Goal: Task Accomplishment & Management: Complete application form

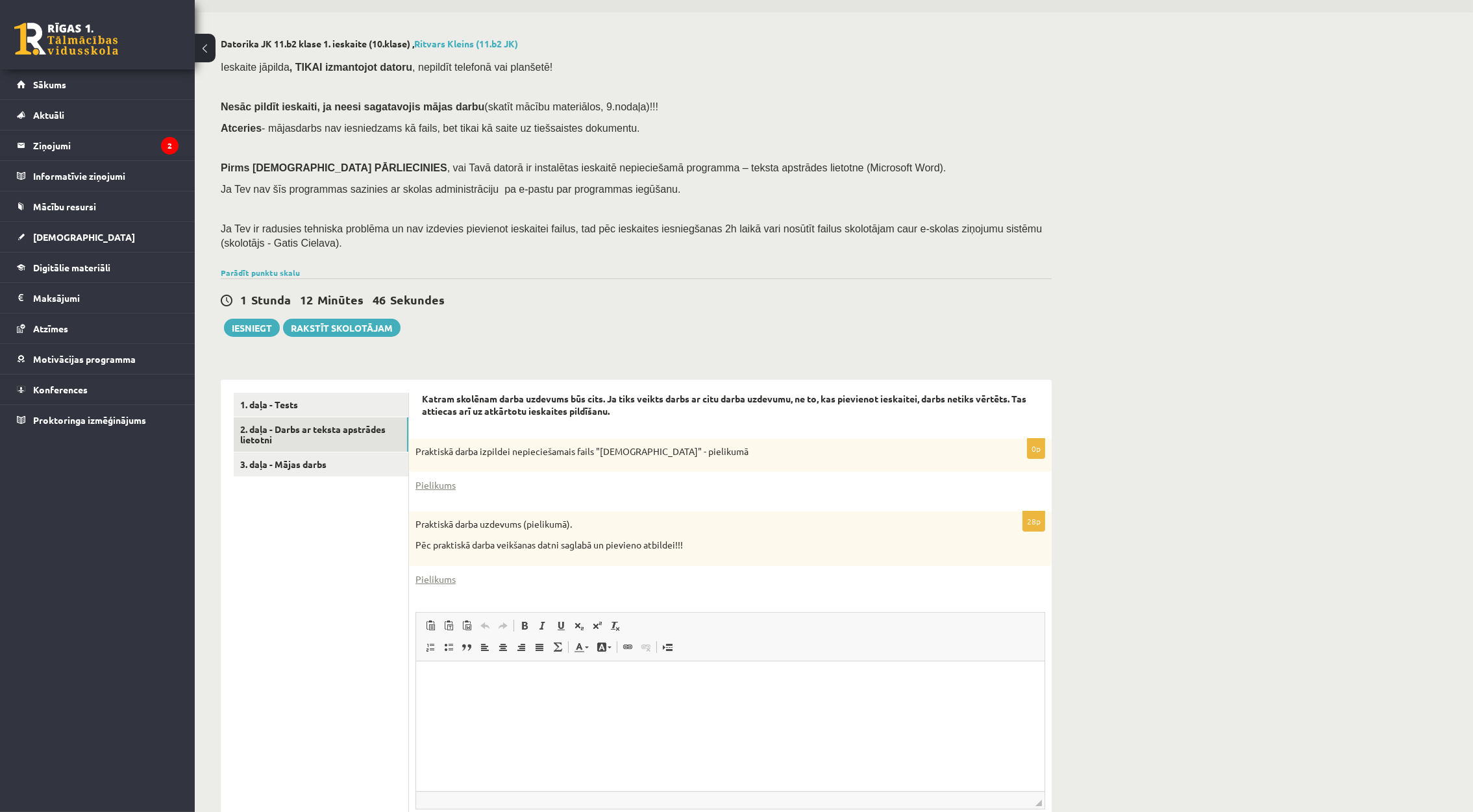
scroll to position [146, 0]
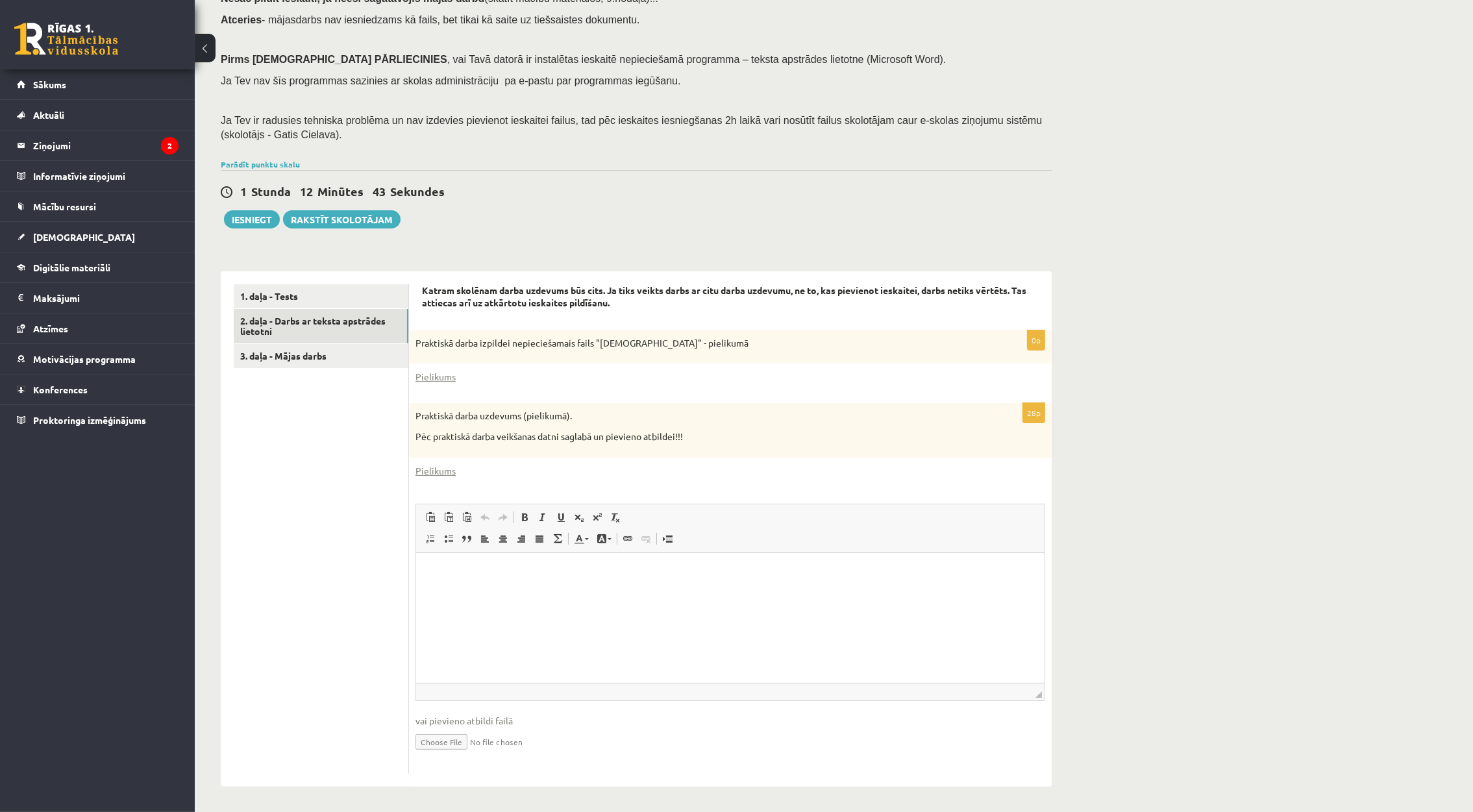
click at [446, 739] on input "file" at bounding box center [730, 740] width 629 height 27
type input "**********"
click at [357, 359] on link "3. daļa - Mājas darbs" at bounding box center [321, 356] width 175 height 24
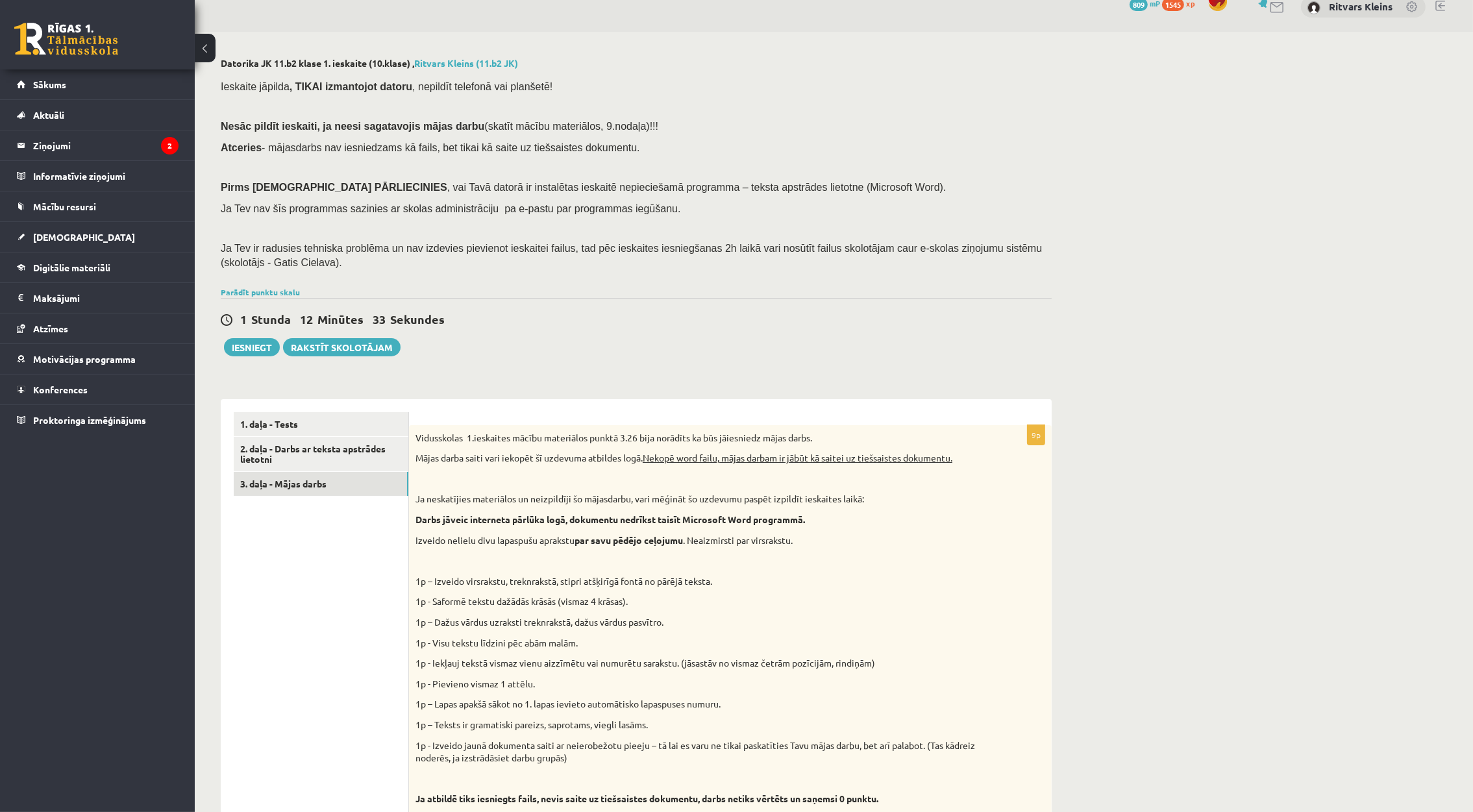
scroll to position [0, 0]
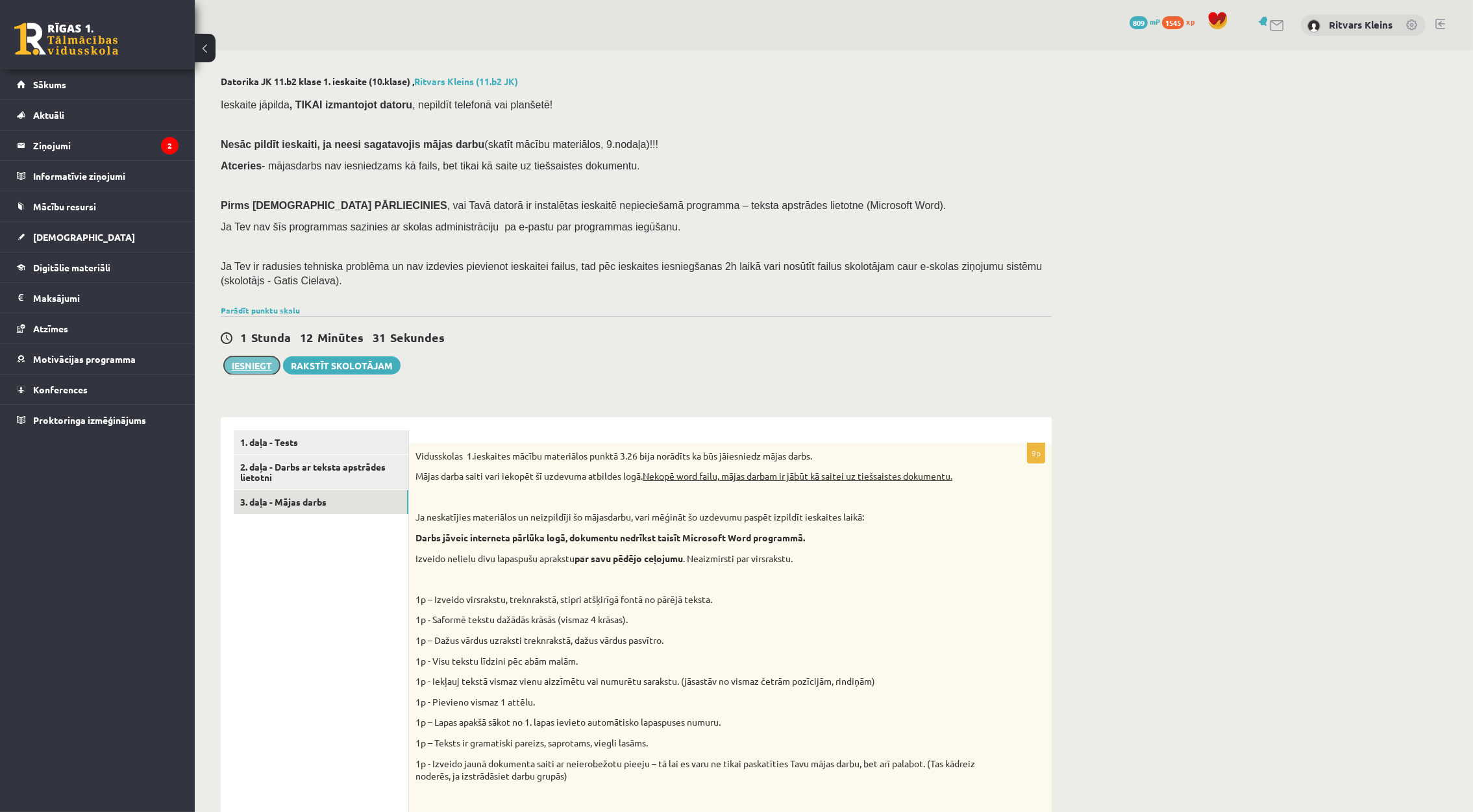
click at [259, 370] on button "Iesniegt" at bounding box center [252, 365] width 56 height 18
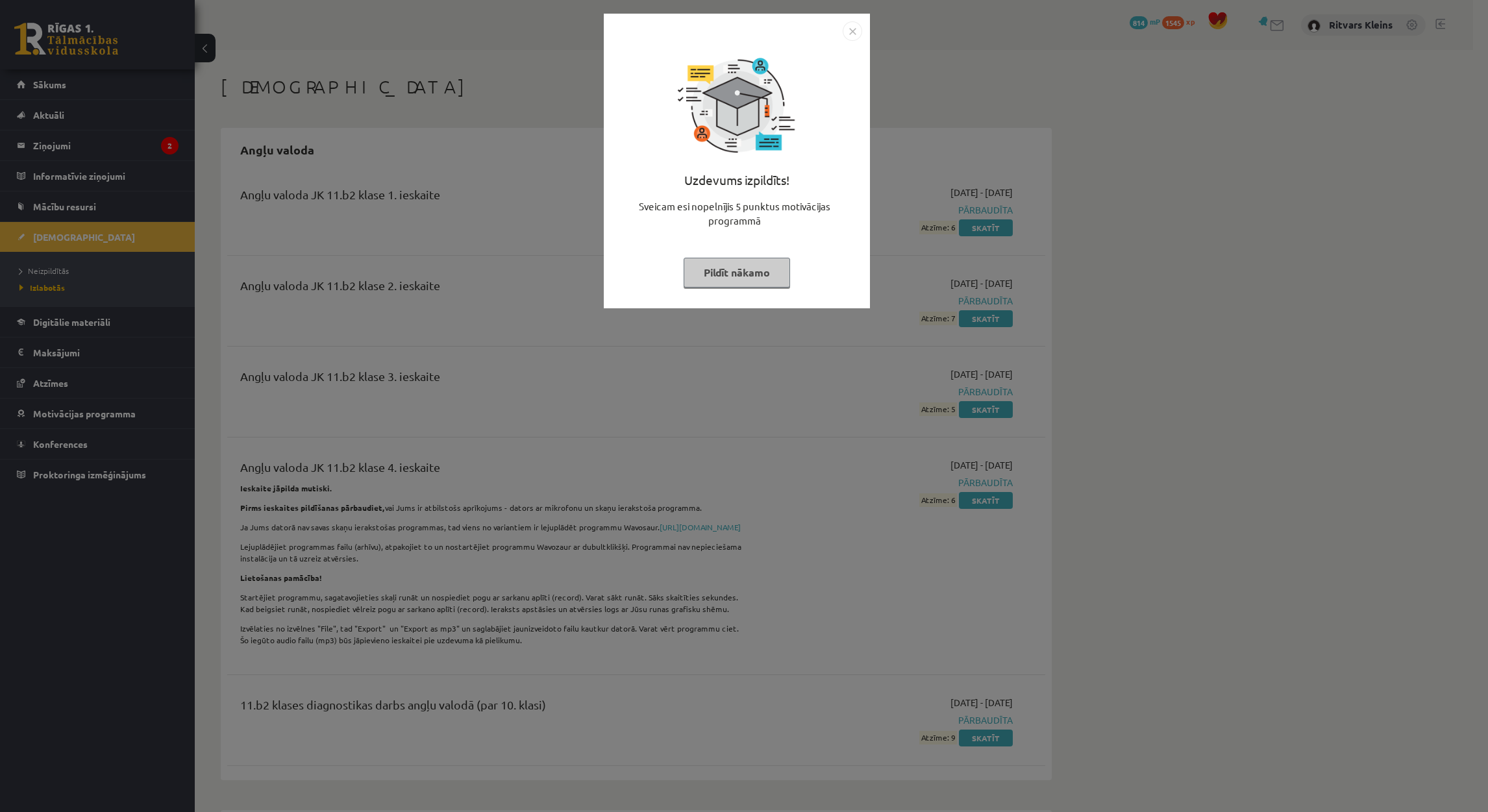
click at [723, 277] on button "Pildīt nākamo" at bounding box center [736, 273] width 106 height 30
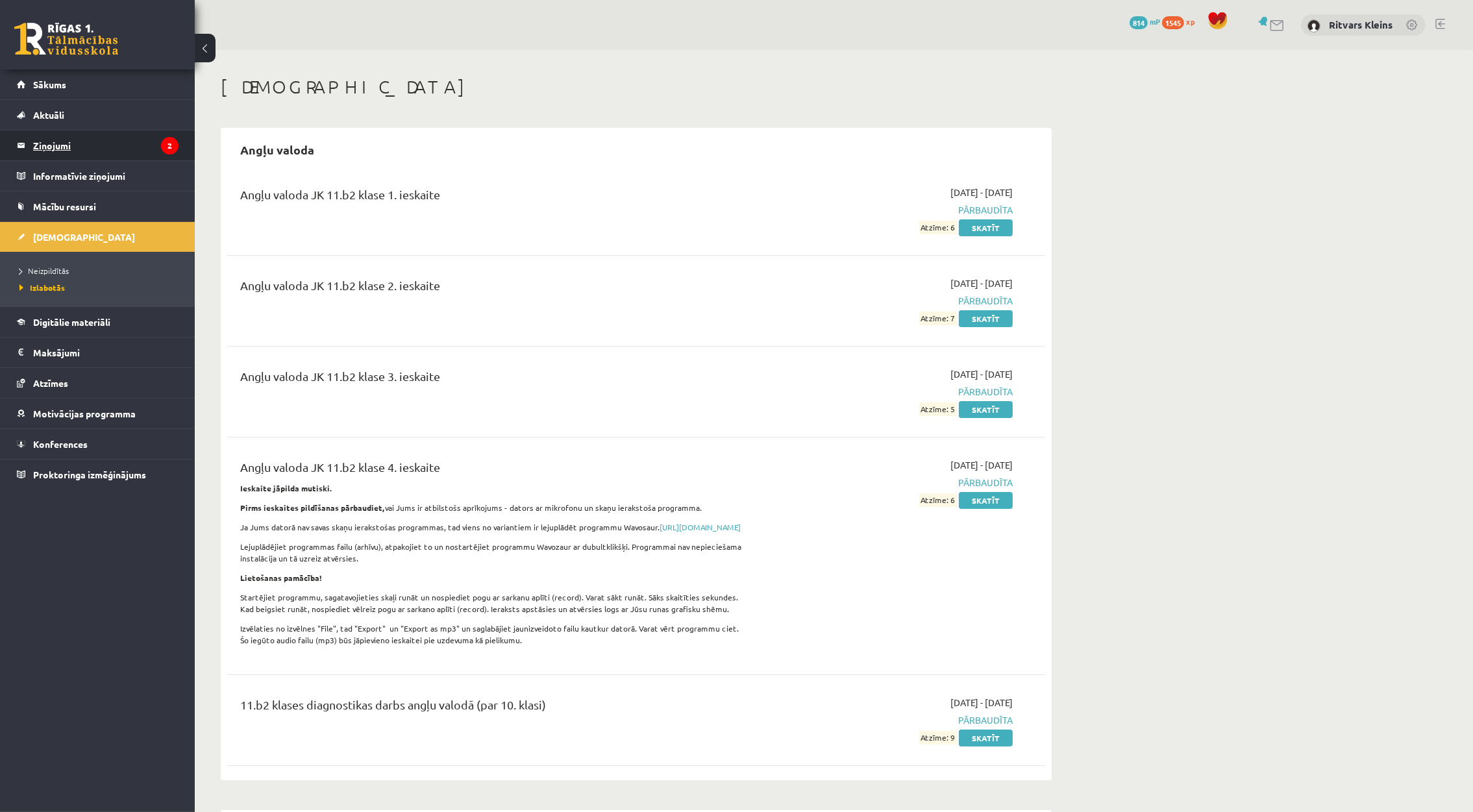
click at [97, 147] on legend "Ziņojumi 2" at bounding box center [106, 145] width 145 height 30
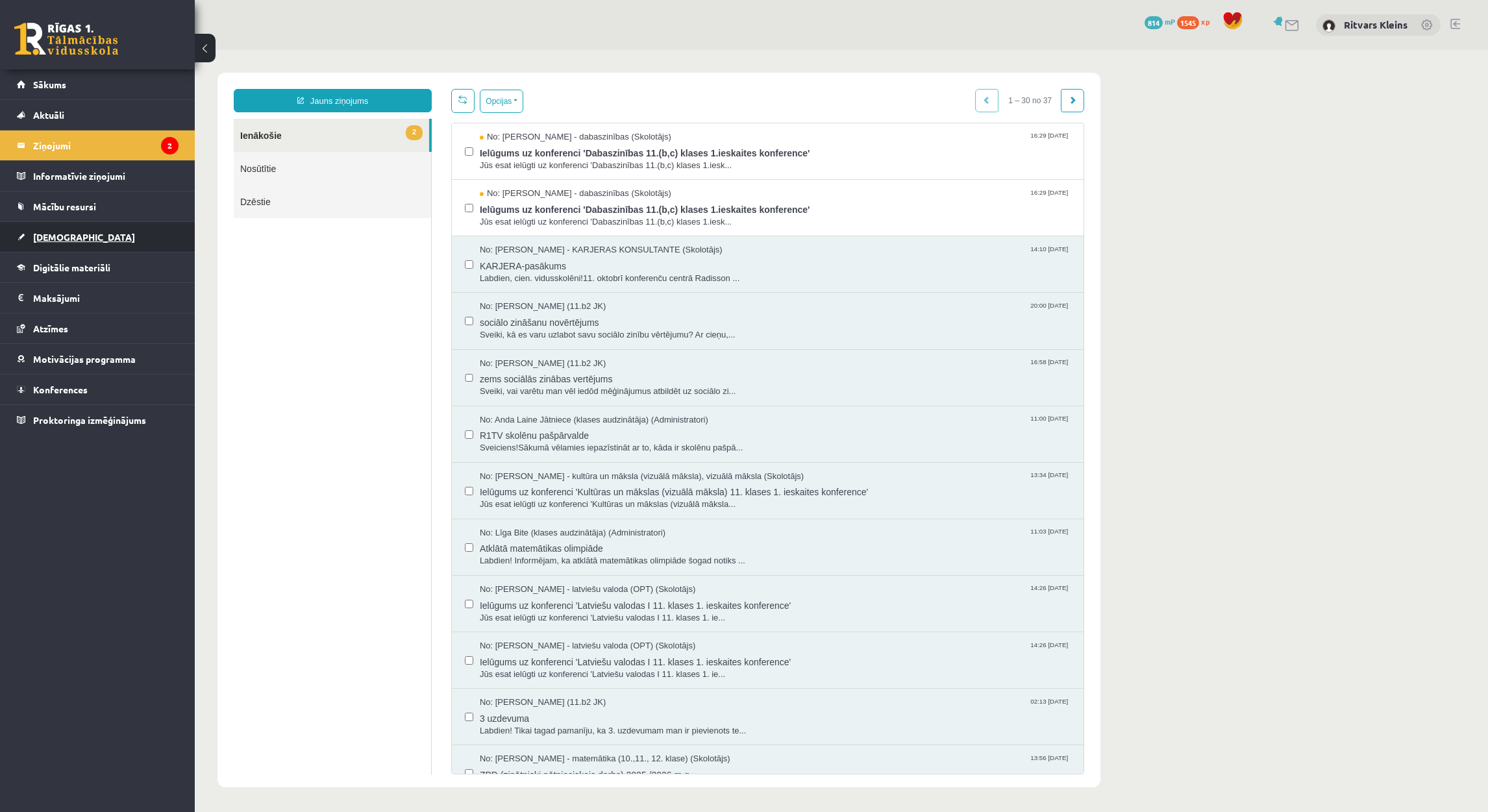
click at [65, 238] on span "[DEMOGRAPHIC_DATA]" at bounding box center [84, 237] width 102 height 12
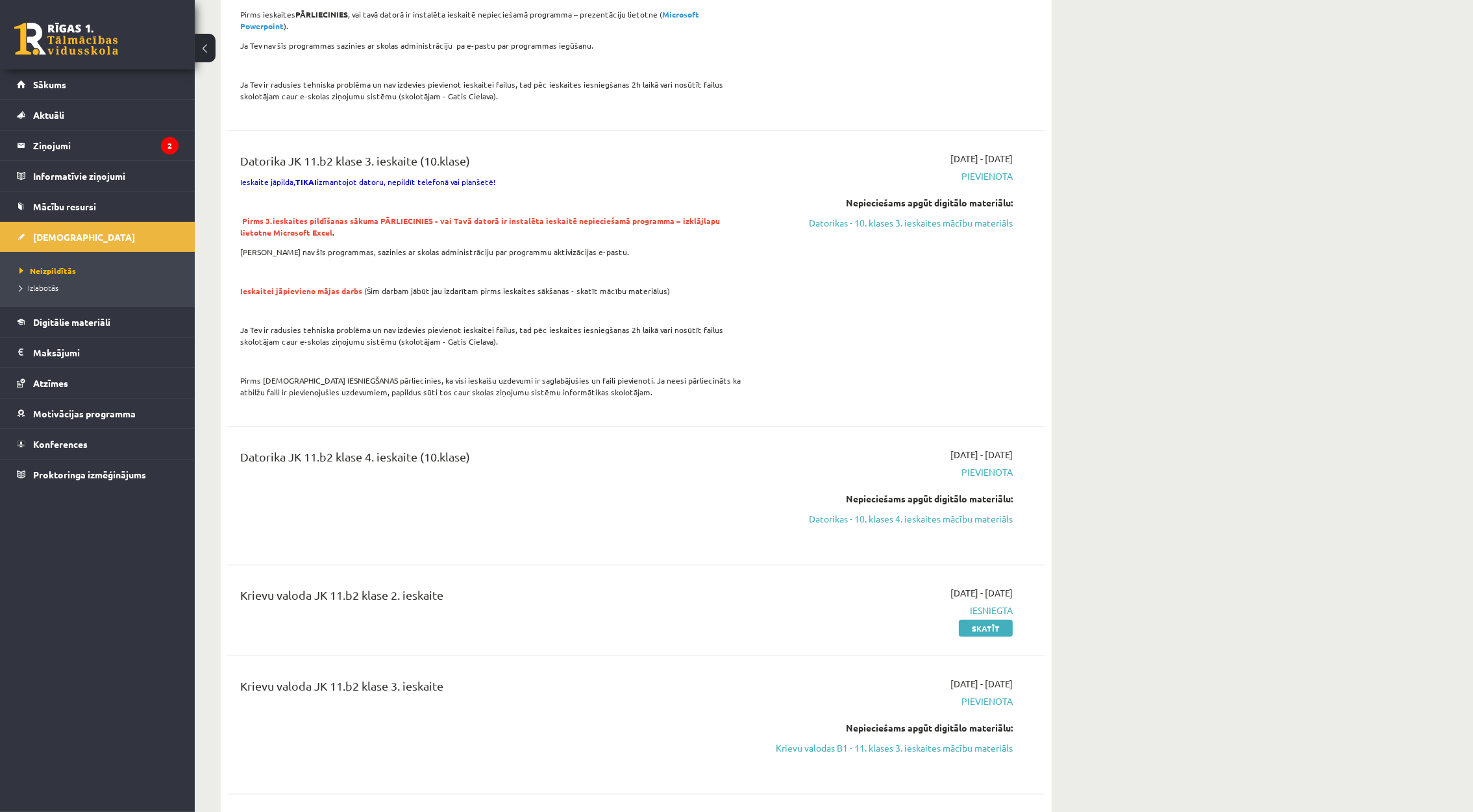
scroll to position [1265, 0]
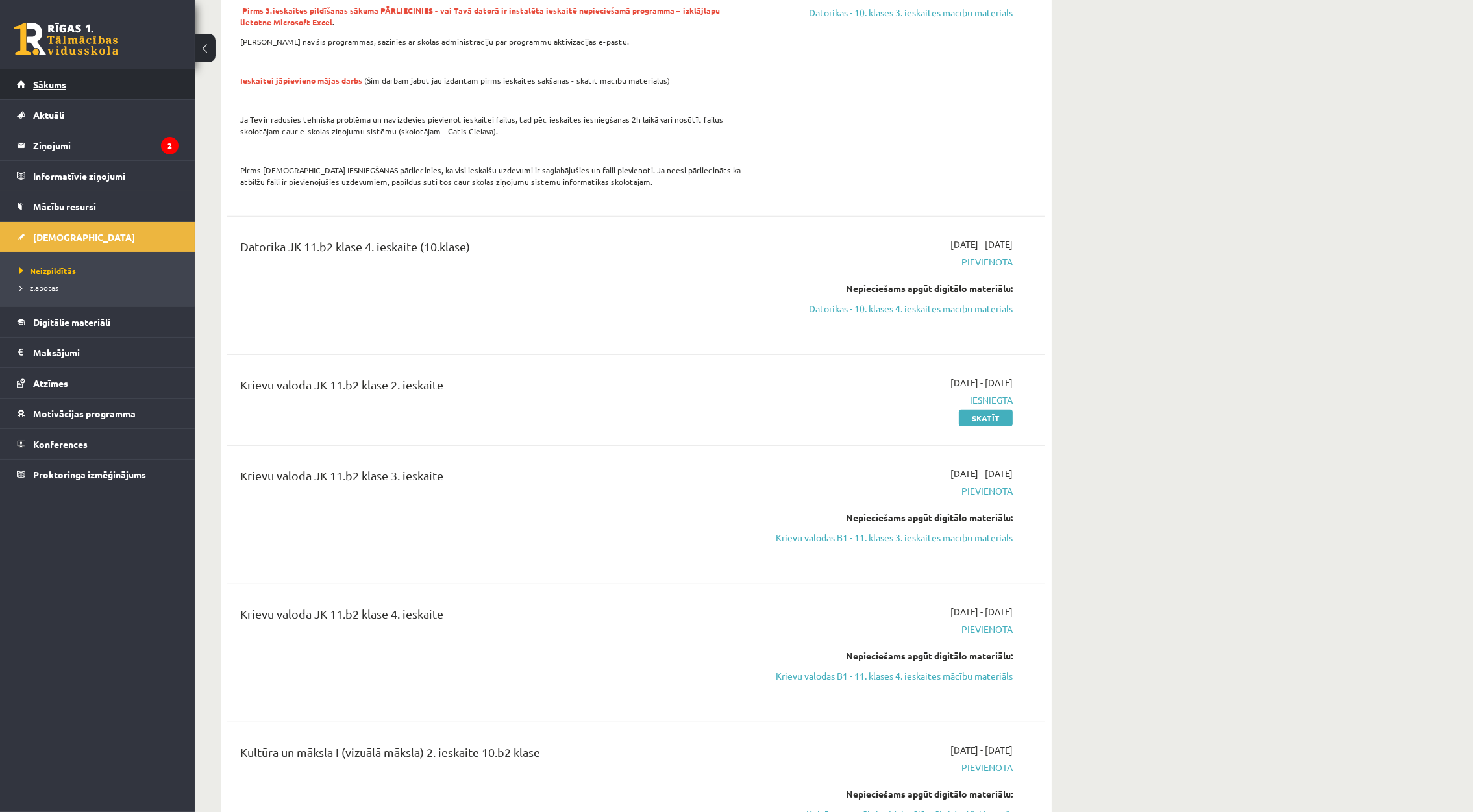
click at [50, 81] on span "Sākums" at bounding box center [50, 84] width 33 height 12
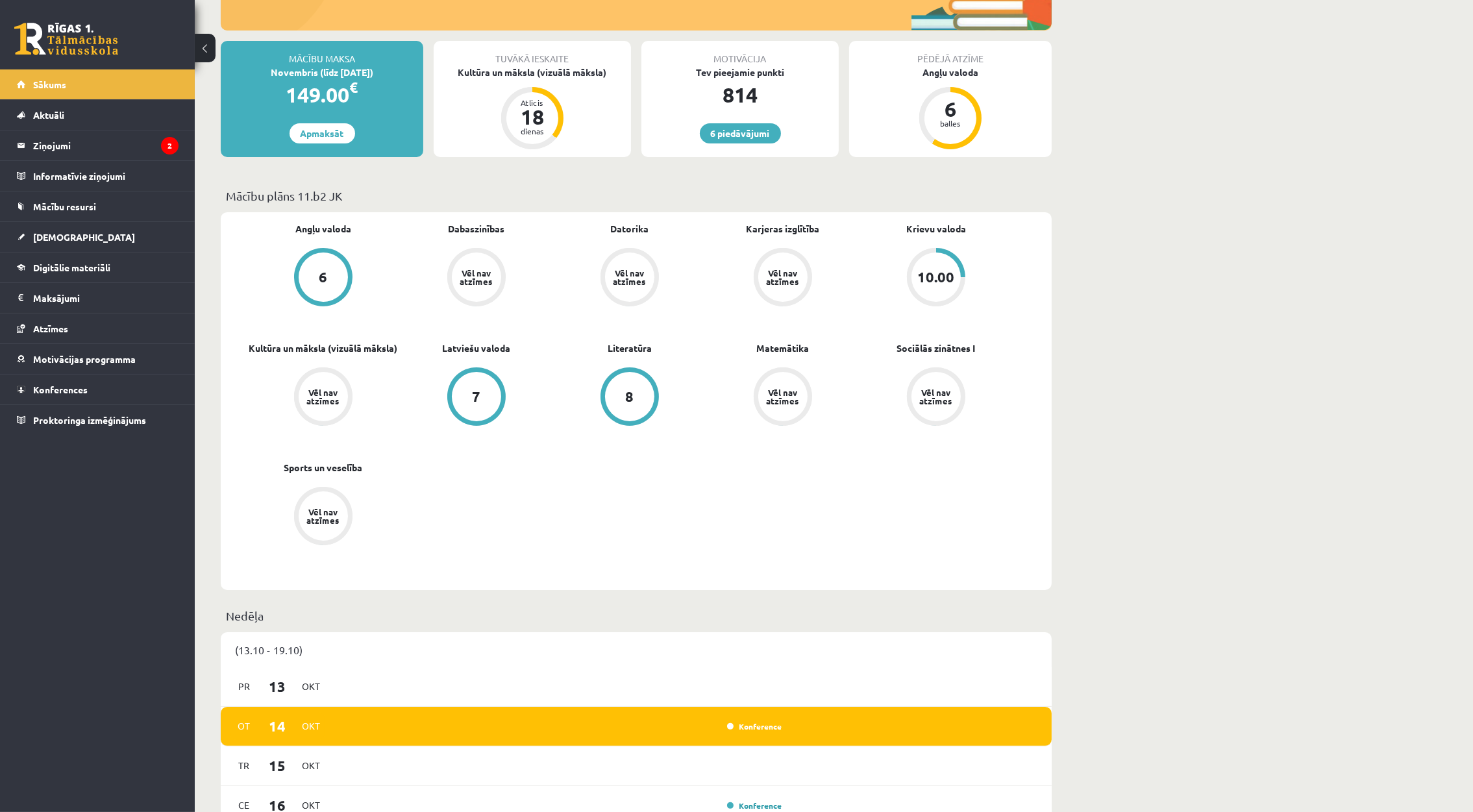
scroll to position [195, 0]
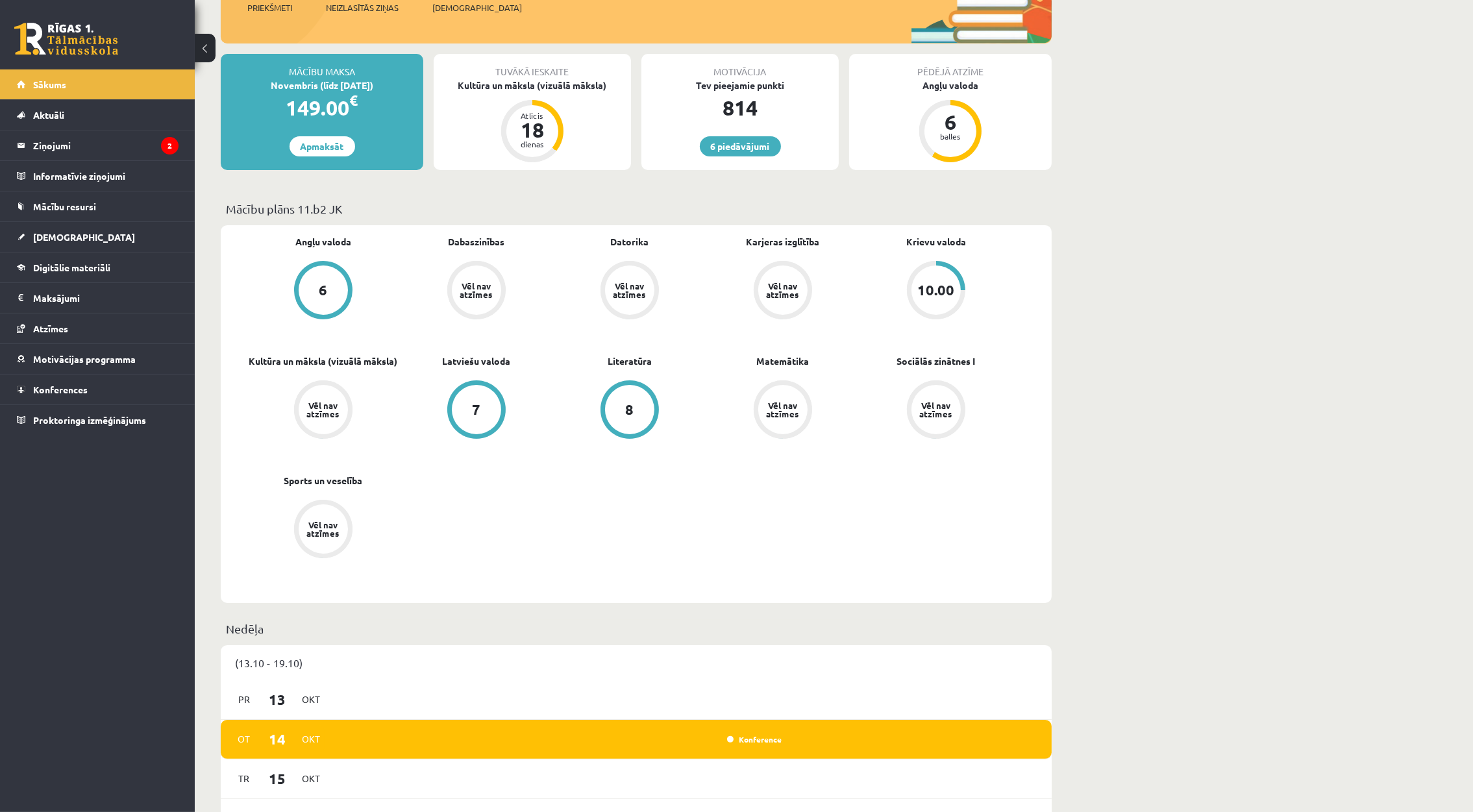
click at [310, 406] on div "Vēl nav atzīmes" at bounding box center [323, 409] width 36 height 17
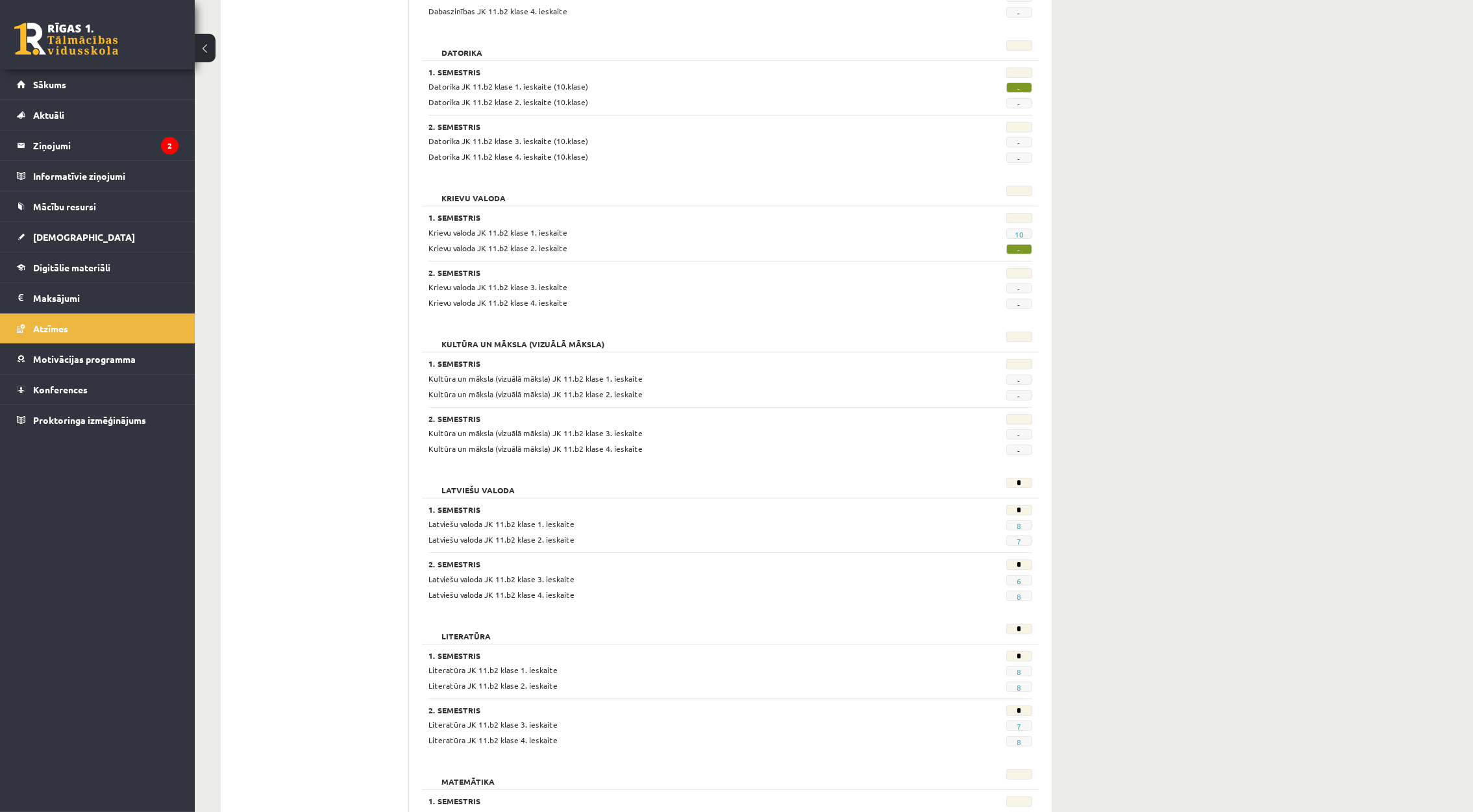
scroll to position [408, 0]
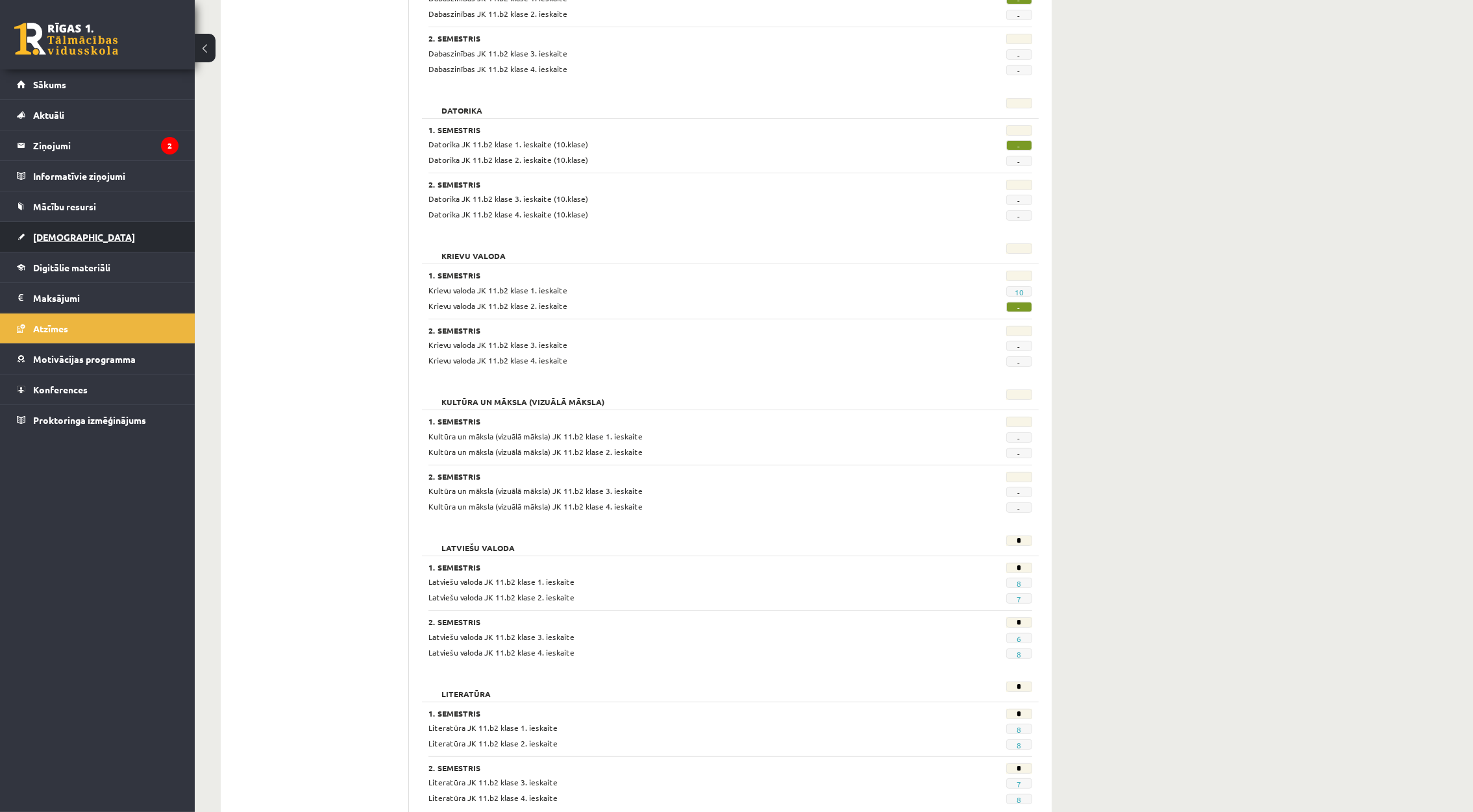
click at [30, 234] on link "[DEMOGRAPHIC_DATA]" at bounding box center [98, 237] width 162 height 30
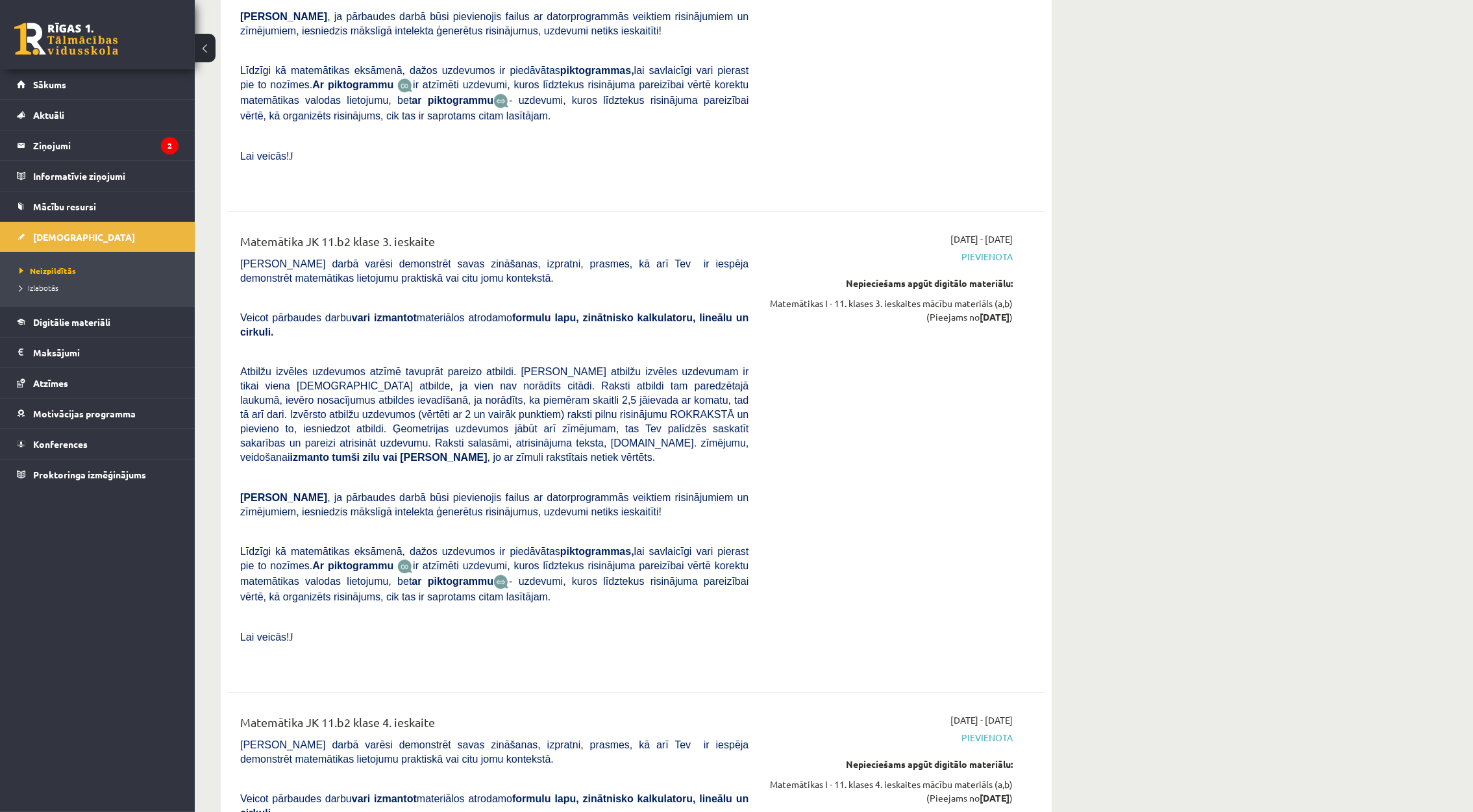
scroll to position [5257, 0]
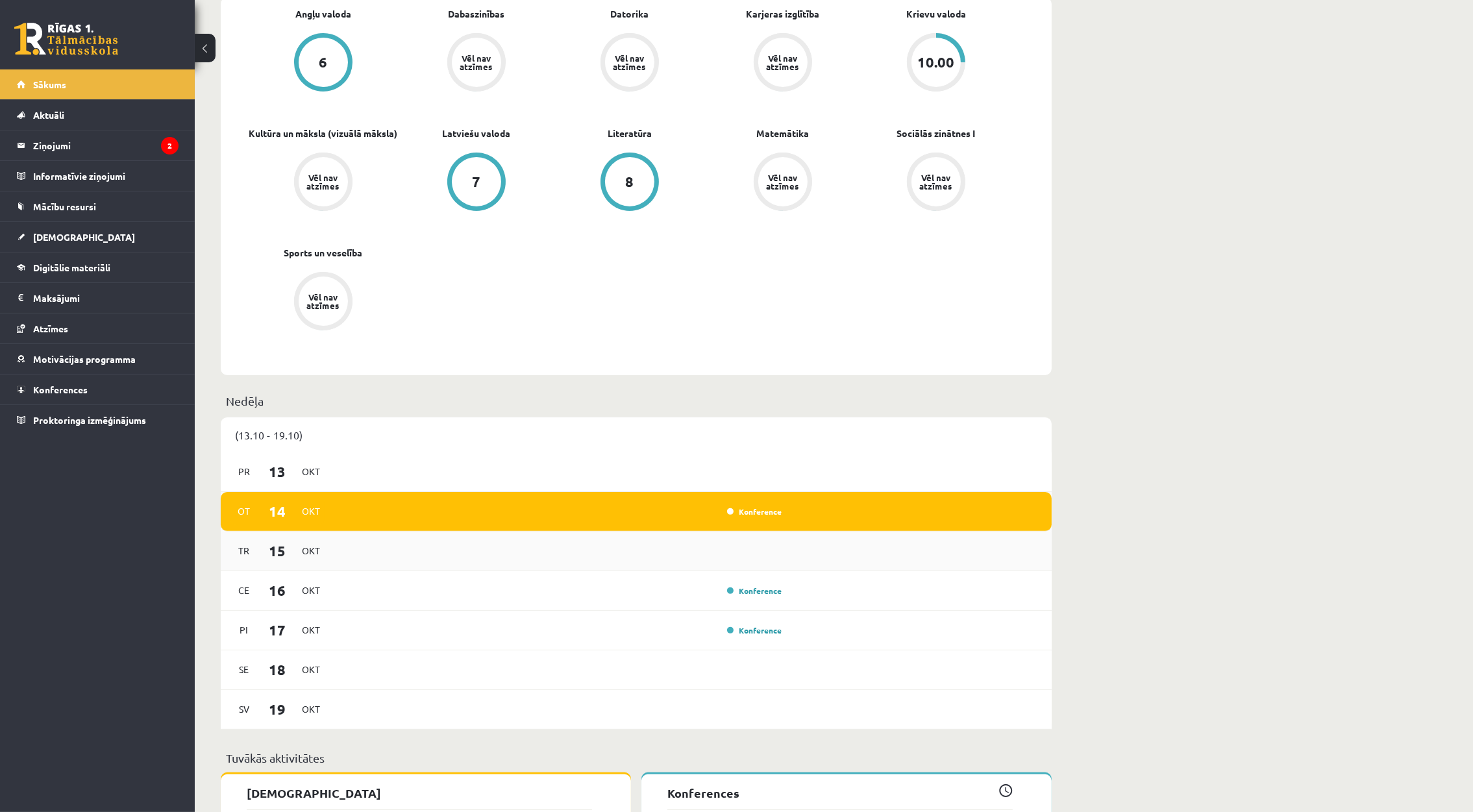
scroll to position [97, 0]
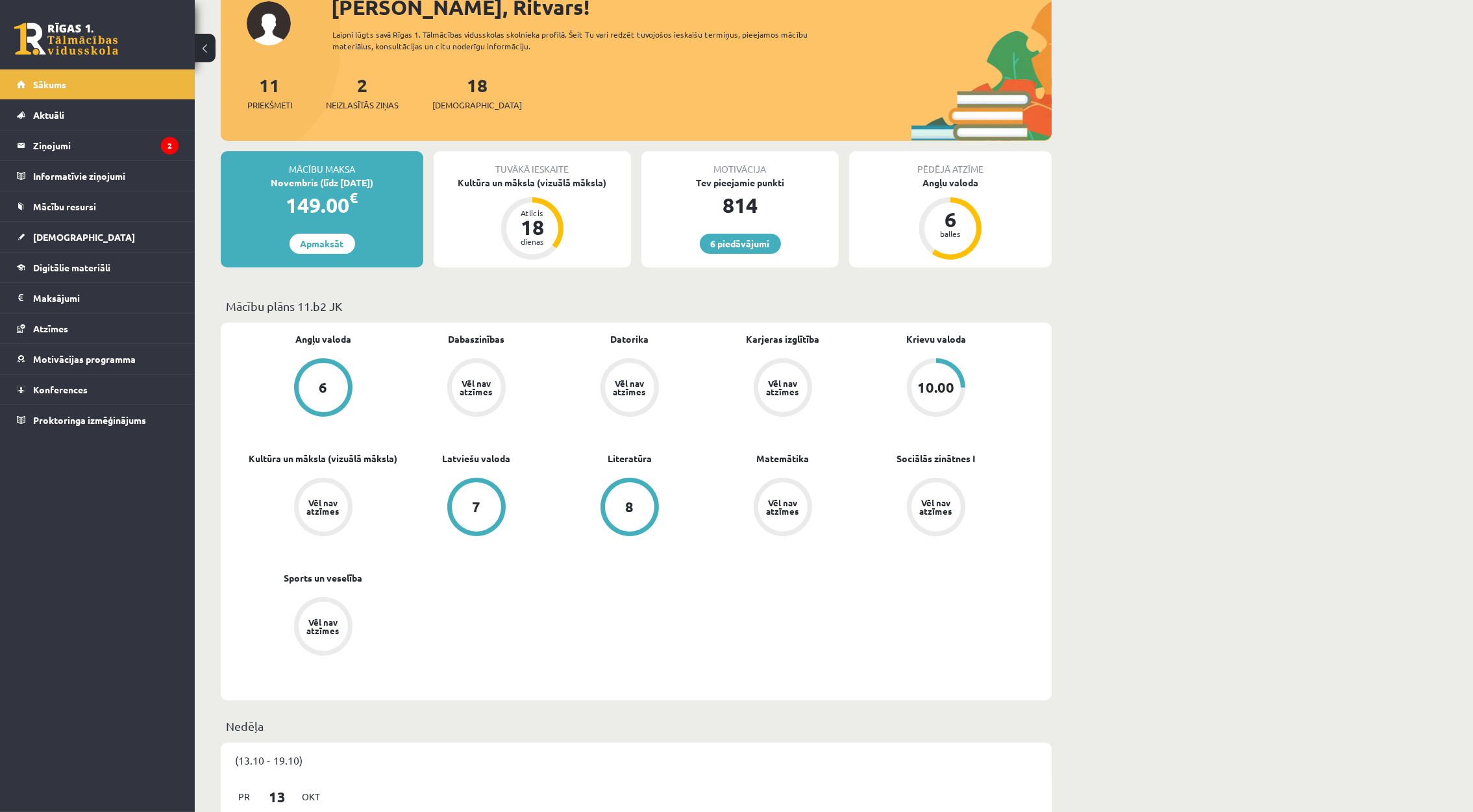
click at [328, 507] on div "Vēl nav atzīmes" at bounding box center [323, 507] width 36 height 17
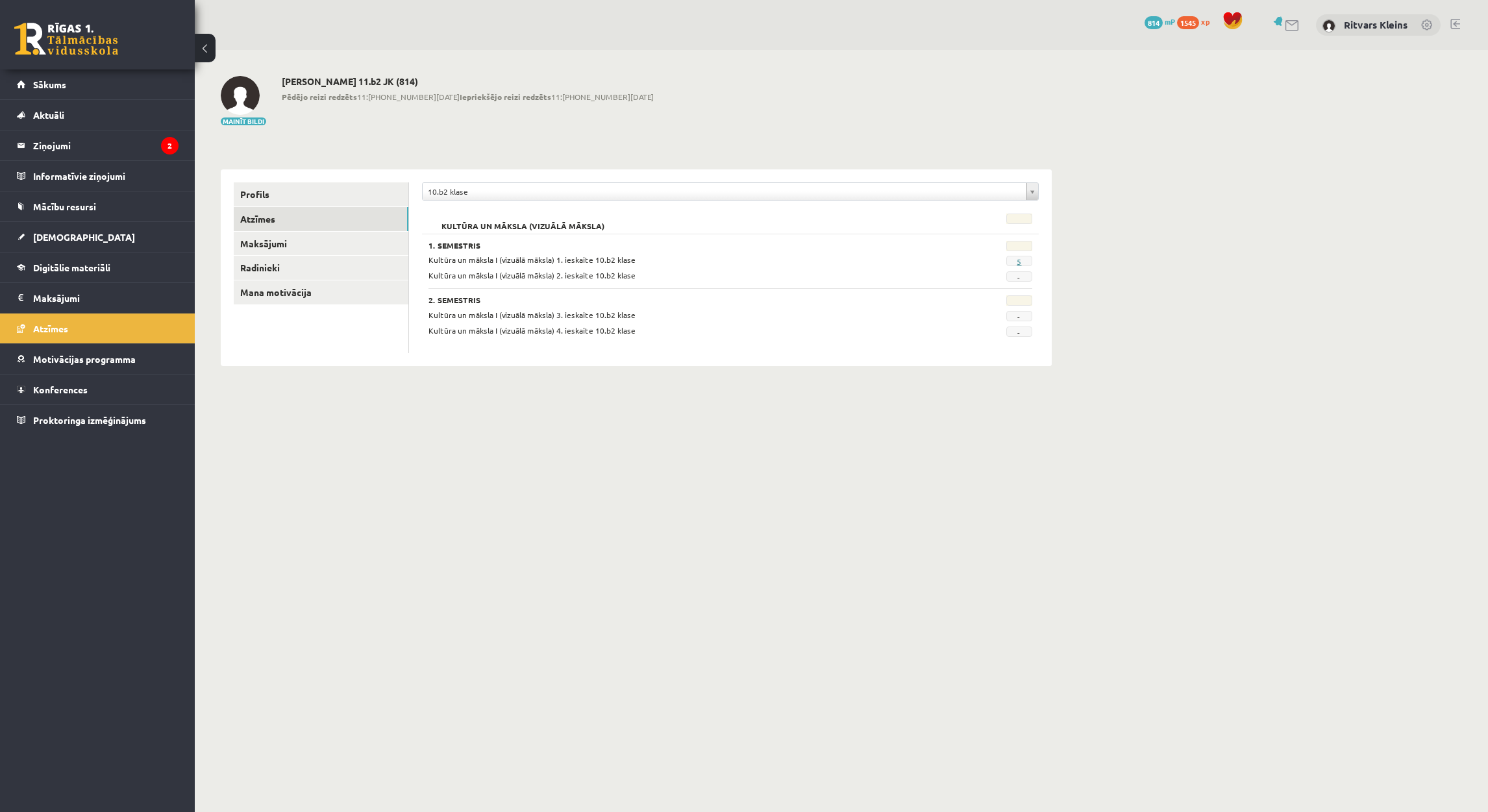
click at [1018, 265] on link "5" at bounding box center [1019, 261] width 5 height 10
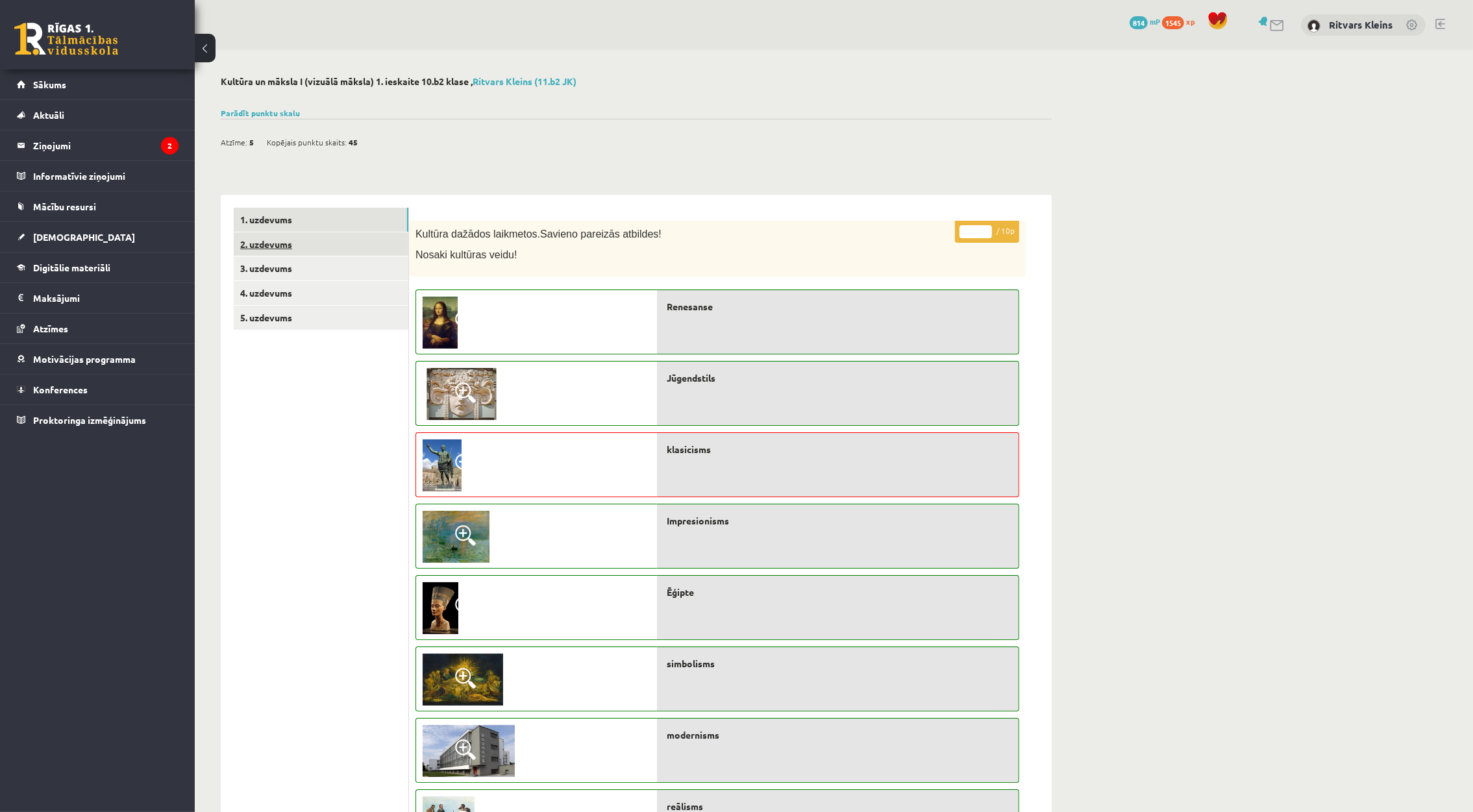
click at [280, 245] on link "2. uzdevums" at bounding box center [321, 244] width 175 height 24
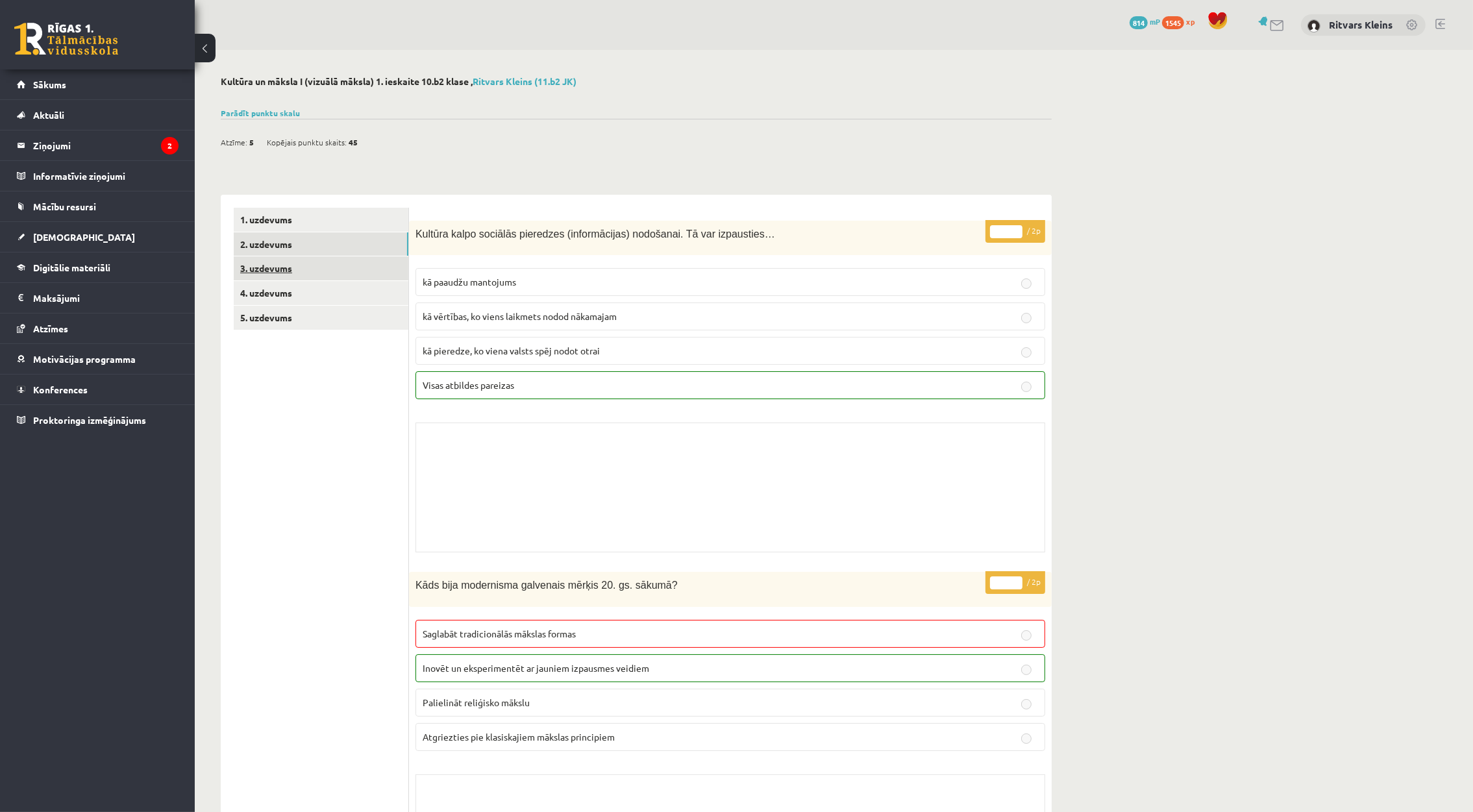
click at [276, 269] on link "3. uzdevums" at bounding box center [321, 268] width 175 height 24
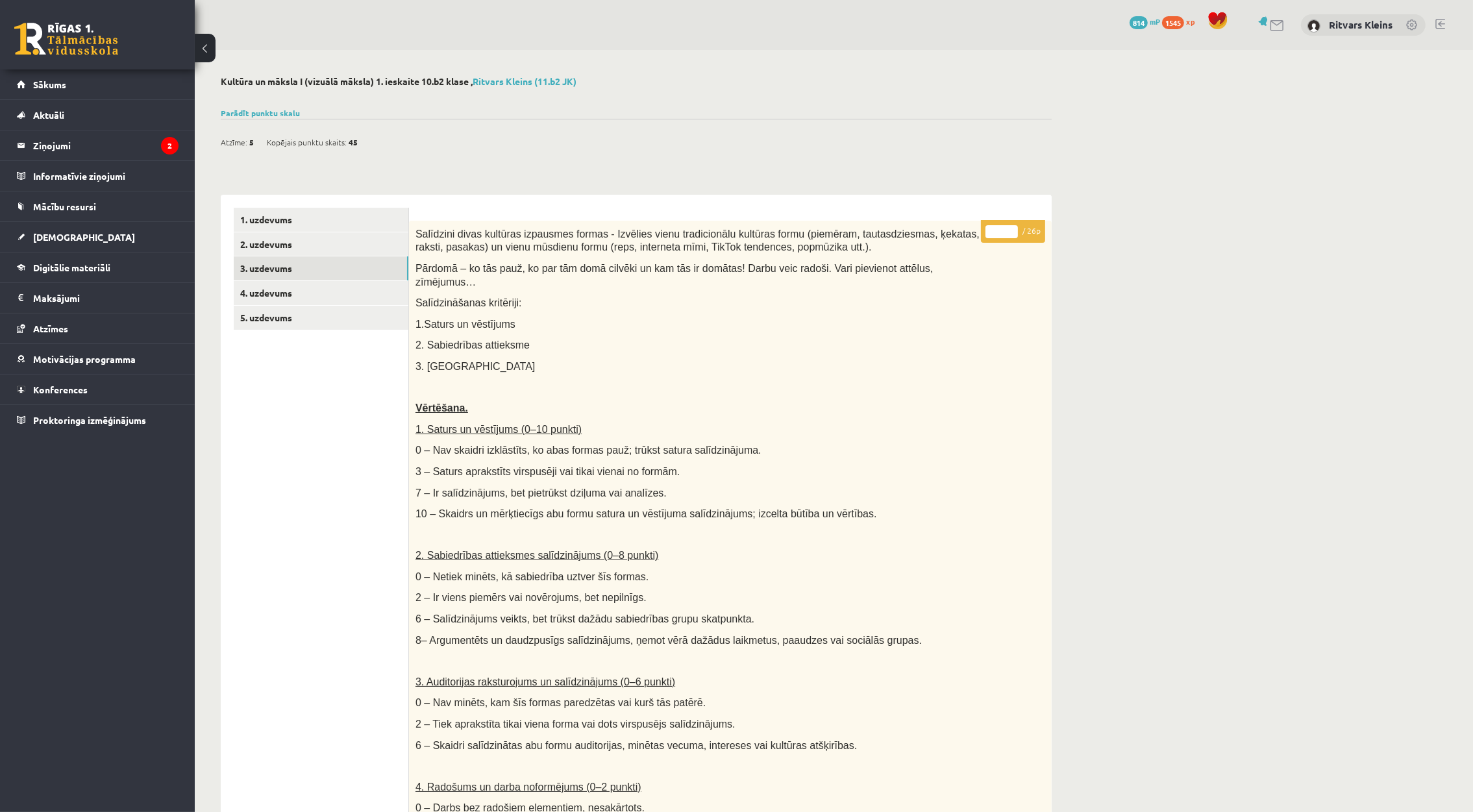
scroll to position [567, 0]
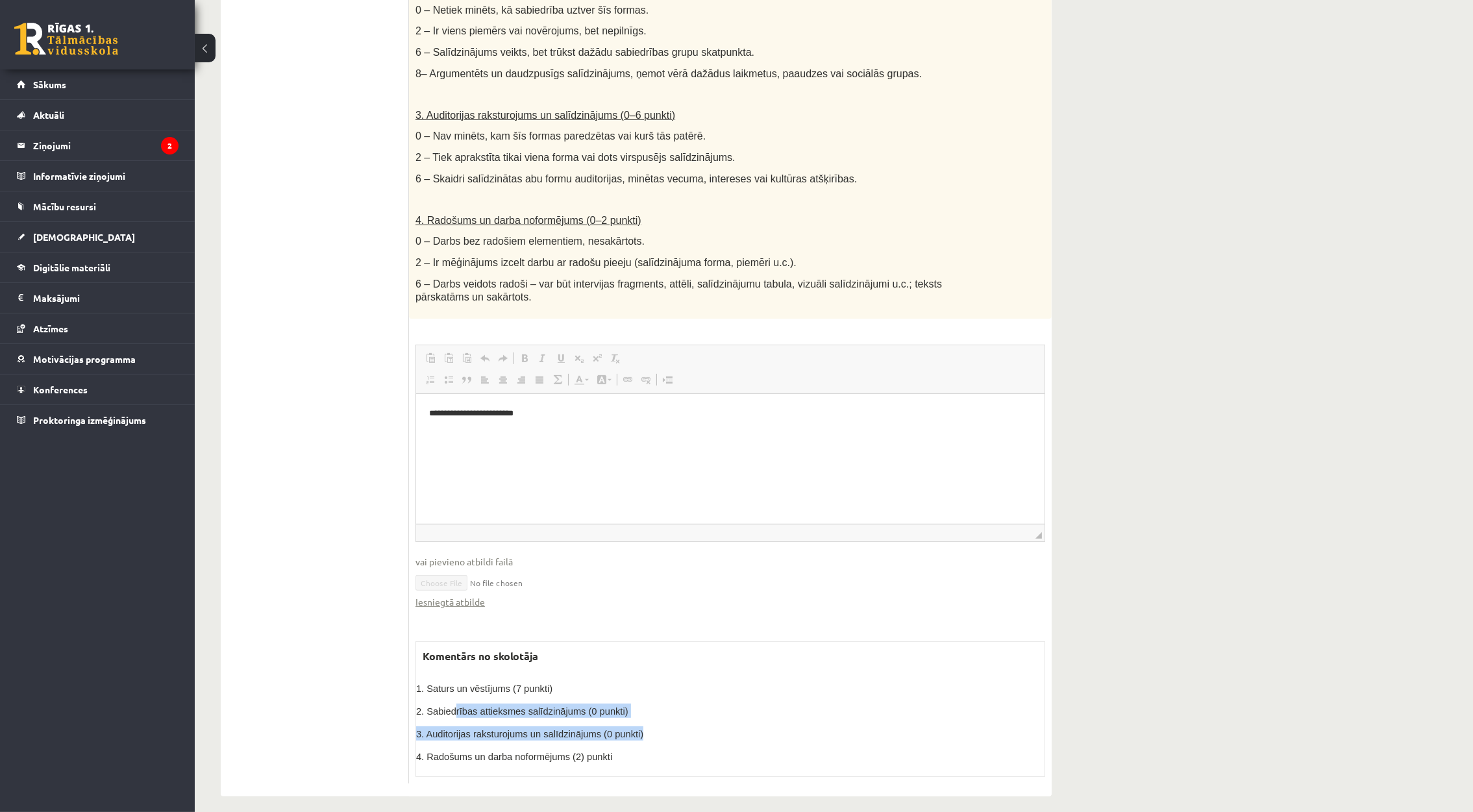
drag, startPoint x: 450, startPoint y: 704, endPoint x: 711, endPoint y: 710, distance: 261.1
click at [711, 710] on div "1. Saturs un vēstījums (7 punkti) 2. Sabiedrības attieksmes salīdzinājums (0 pu…" at bounding box center [730, 722] width 629 height 82
drag, startPoint x: 711, startPoint y: 710, endPoint x: 619, endPoint y: 725, distance: 93.2
click at [619, 729] on span "3. Auditorijas raksturojums un salīdzinājums (0 punkti)" at bounding box center [529, 734] width 227 height 10
click at [602, 665] on div "Komentārs no skolotāja 1. Saturs un vēstījums (7 punkti) 2. Sabiedrības attieks…" at bounding box center [730, 709] width 629 height 136
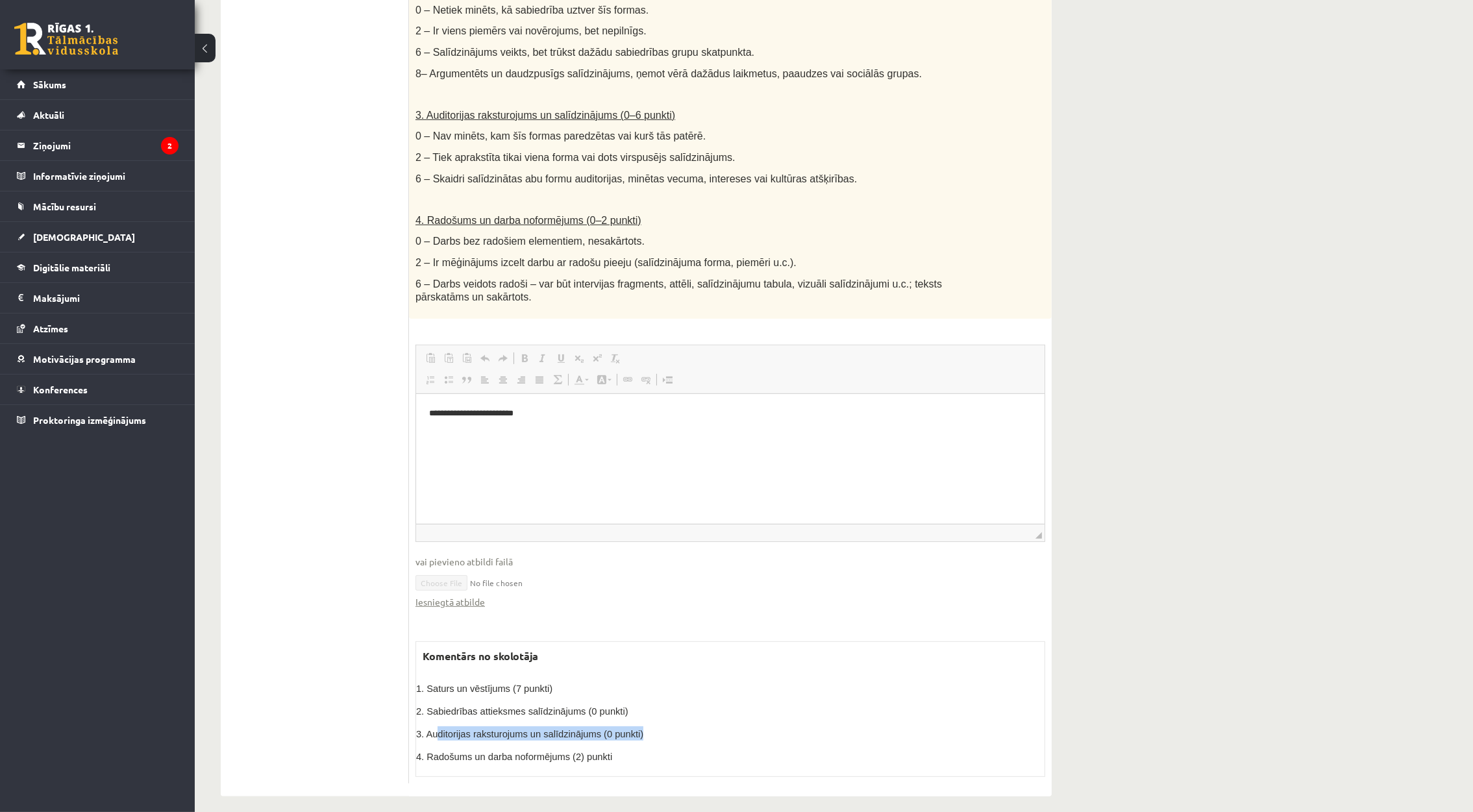
drag, startPoint x: 437, startPoint y: 717, endPoint x: 657, endPoint y: 708, distance: 220.2
click at [659, 709] on div "1. Saturs un vēstījums (7 punkti) 2. Sabiedrības attieksmes salīdzinājums (0 pu…" at bounding box center [730, 722] width 629 height 82
drag, startPoint x: 657, startPoint y: 708, endPoint x: 561, endPoint y: 658, distance: 108.2
click at [562, 658] on div "Komentārs no skolotāja 1. Saturs un vēstījums (7 punkti) 2. Sabiedrības attieks…" at bounding box center [730, 709] width 629 height 136
drag, startPoint x: 749, startPoint y: 732, endPoint x: 642, endPoint y: 633, distance: 145.8
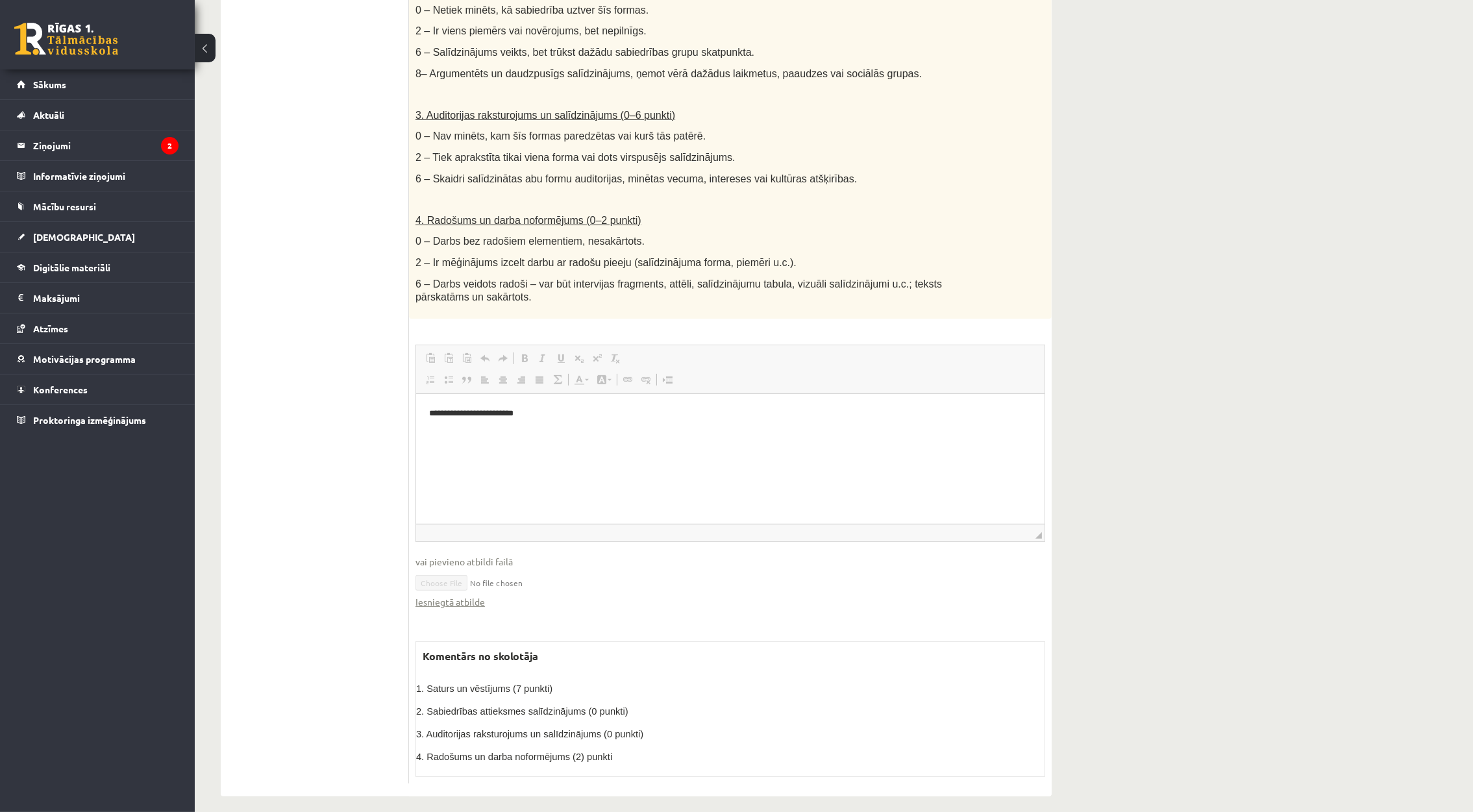
click at [642, 642] on div "Komentārs no skolotāja 1. Saturs un vēstījums (7 punkti) 2. Sabiedrības attieks…" at bounding box center [730, 709] width 629 height 136
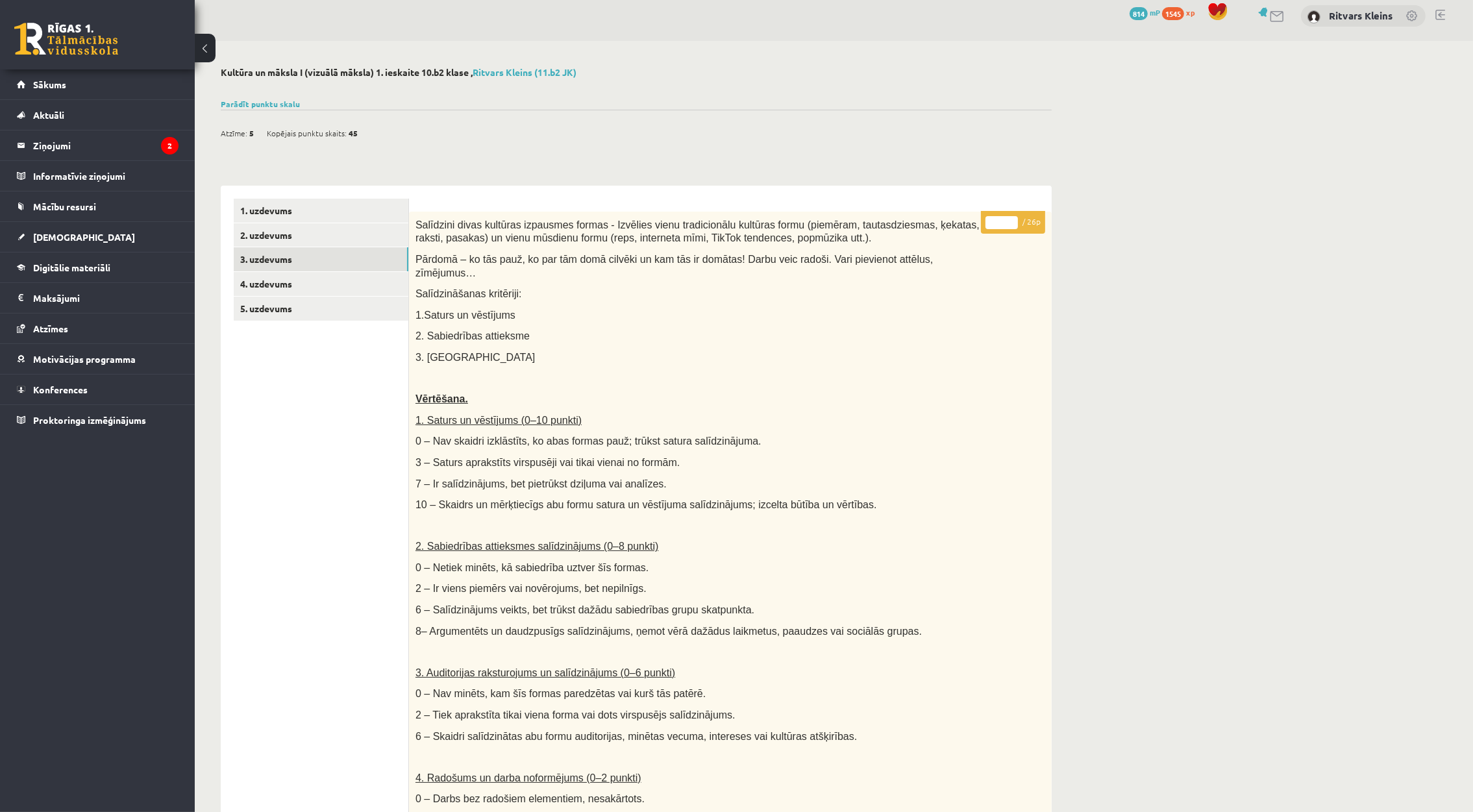
scroll to position [0, 0]
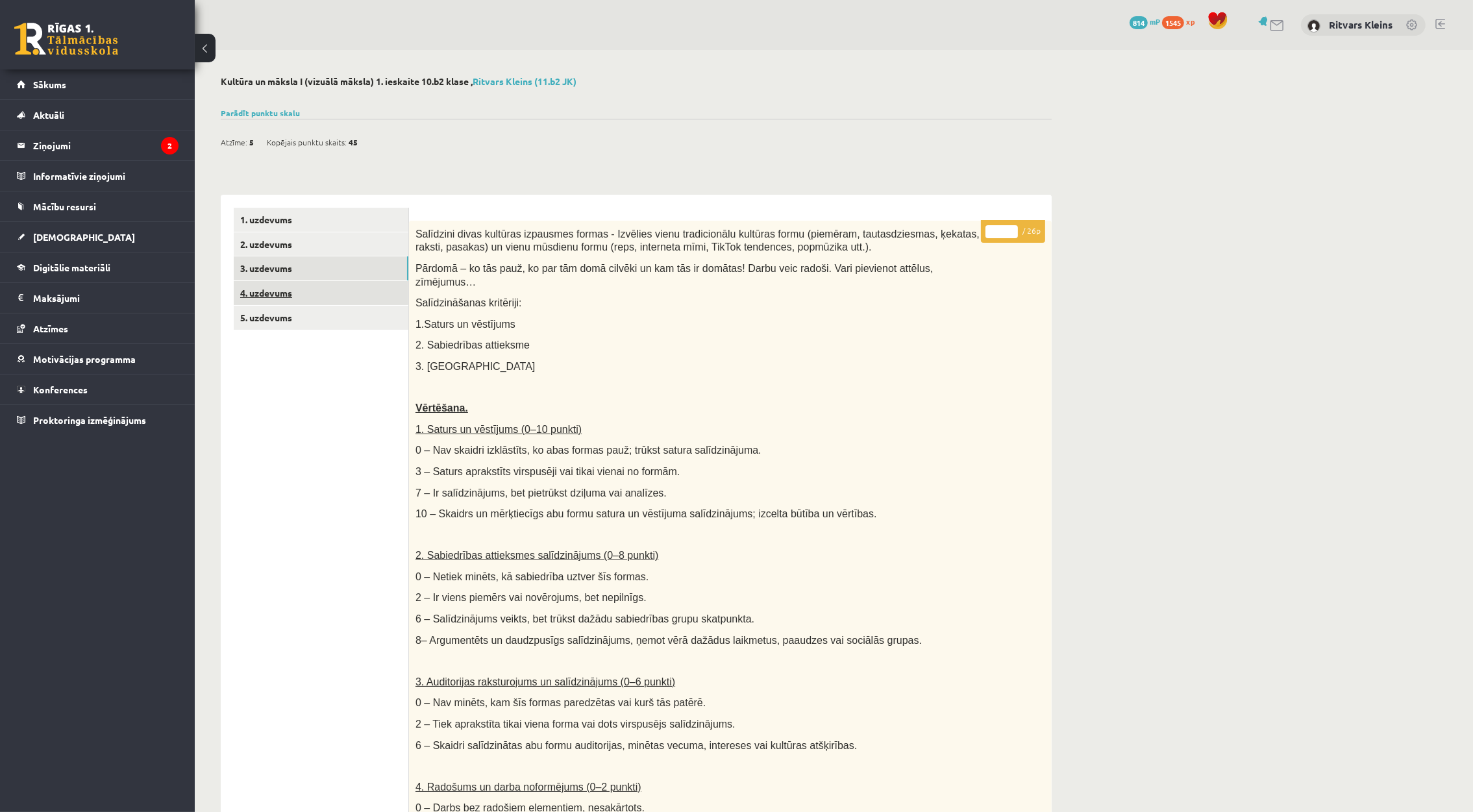
click at [278, 296] on link "4. uzdevums" at bounding box center [321, 292] width 175 height 24
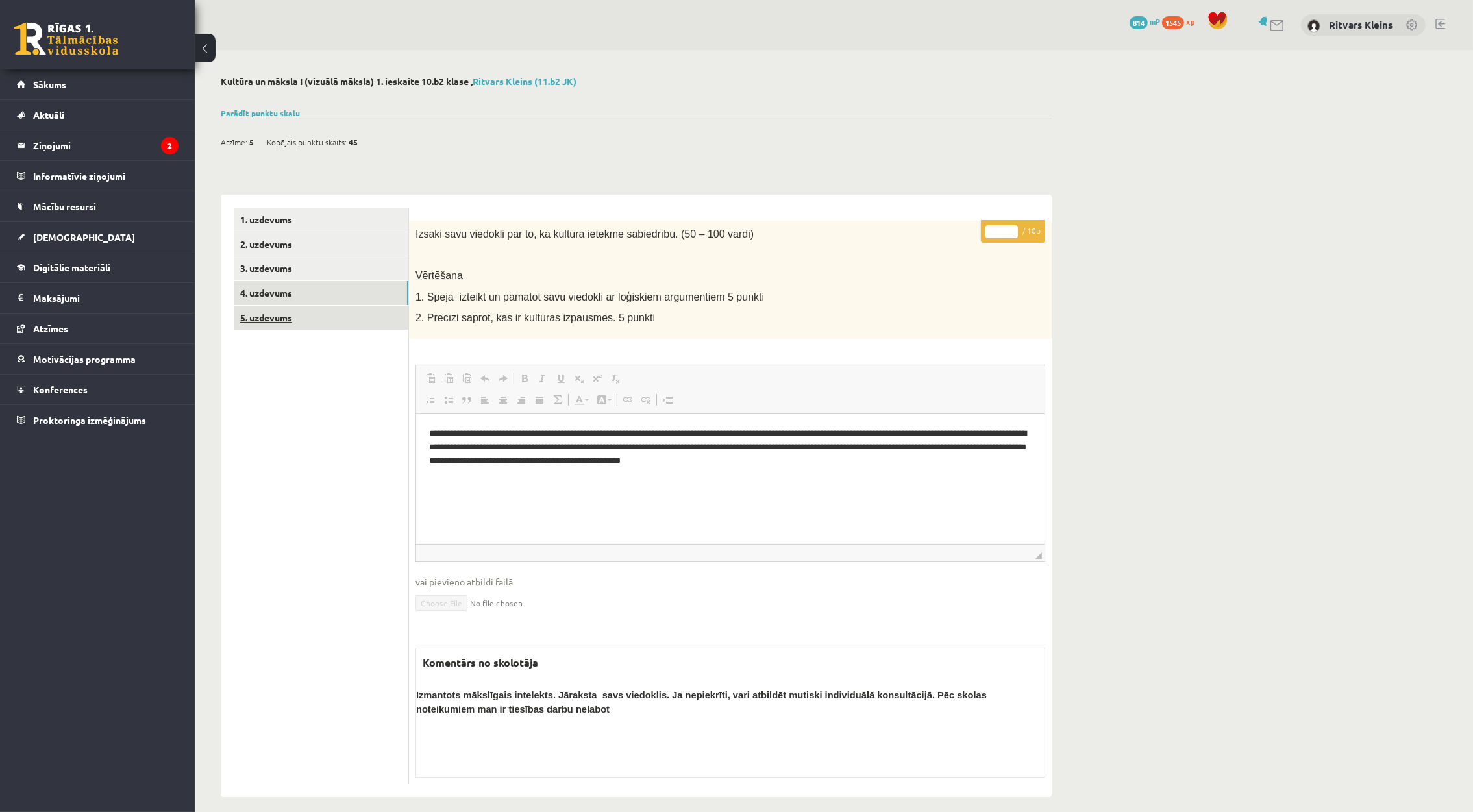
click at [281, 313] on link "5. uzdevums" at bounding box center [321, 317] width 175 height 24
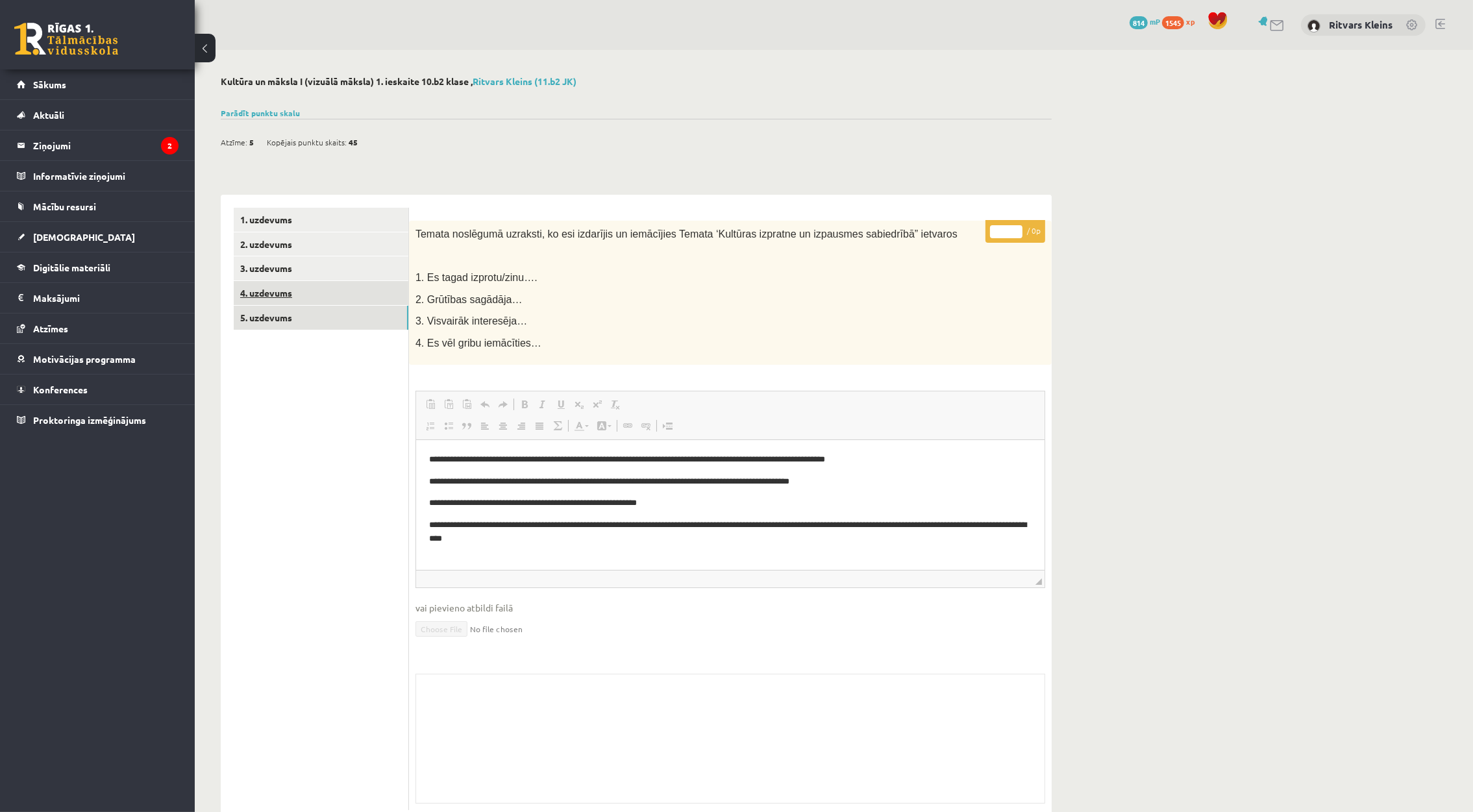
click at [272, 292] on link "4. uzdevums" at bounding box center [321, 292] width 175 height 24
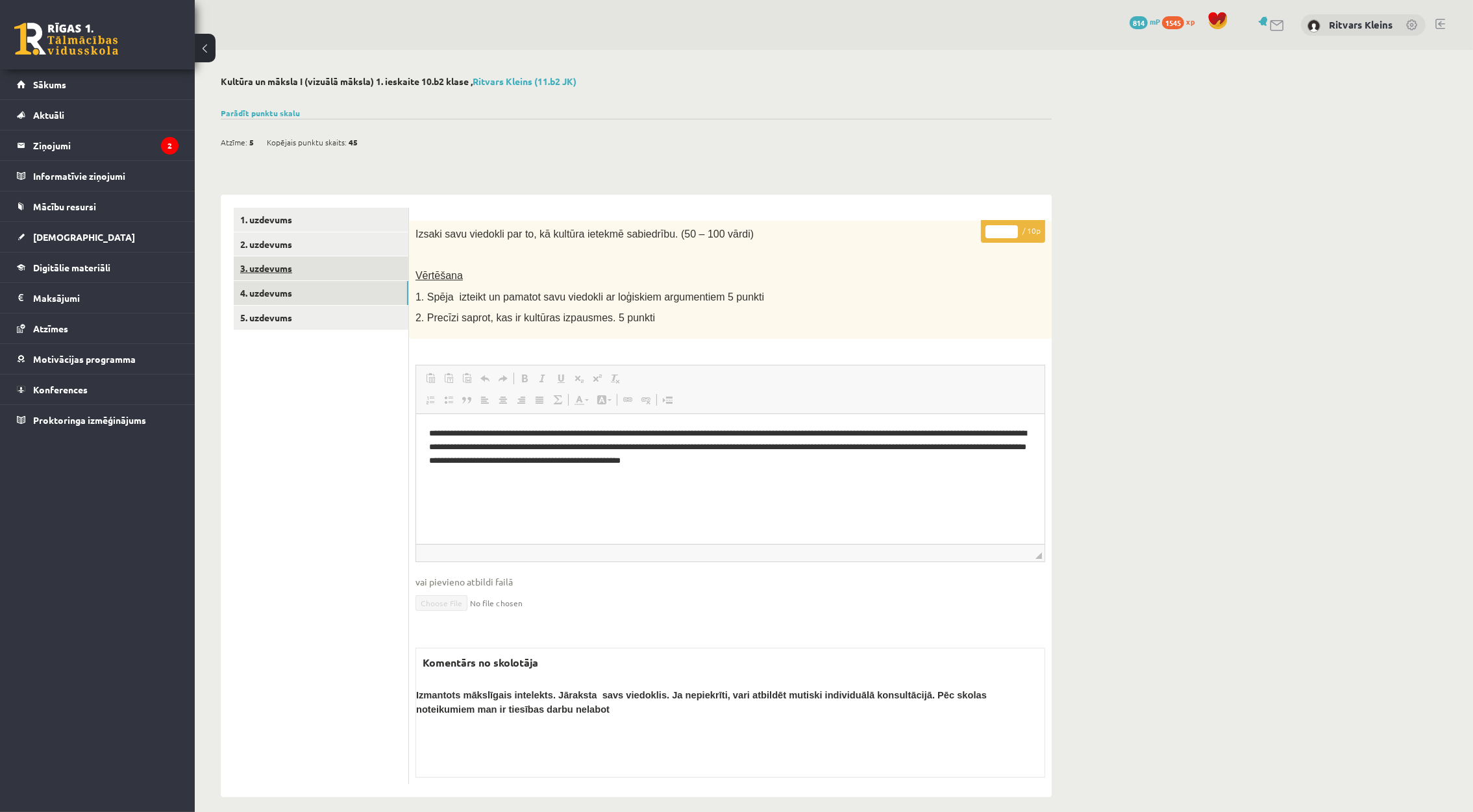
click at [260, 271] on link "3. uzdevums" at bounding box center [321, 268] width 175 height 24
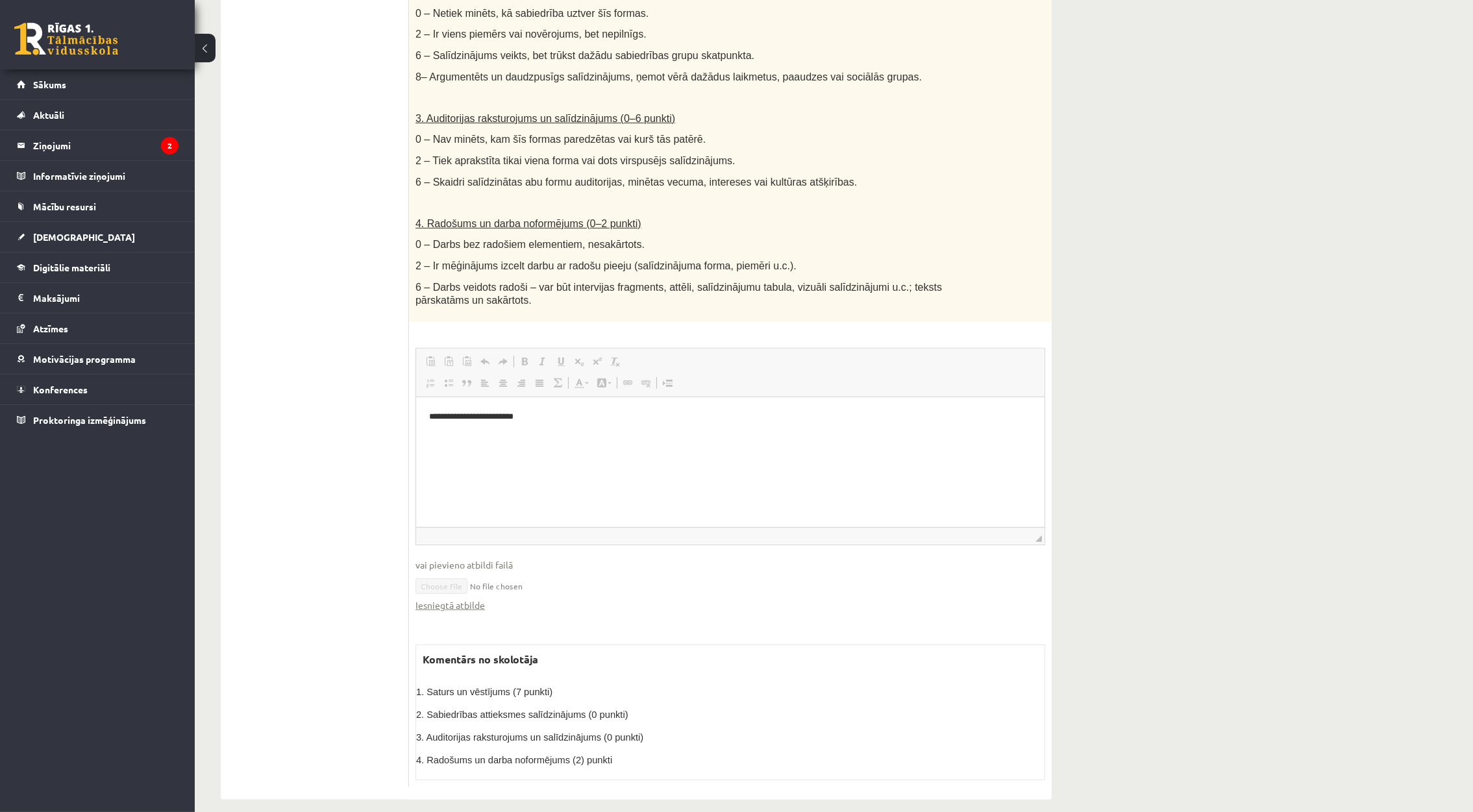
scroll to position [567, 0]
drag, startPoint x: 986, startPoint y: 230, endPoint x: 629, endPoint y: 308, distance: 365.4
click at [629, 308] on div "* / 26p Salīdzini divas kultūras izpausmes formas - Izvēlies vienu tradicionālu…" at bounding box center [730, 219] width 642 height 1129
drag, startPoint x: 629, startPoint y: 308, endPoint x: 496, endPoint y: 275, distance: 137.0
click at [496, 278] on span "6 – Darbs veidots radoši – var būt intervijas fragments, attēli, salīdzinājumu …" at bounding box center [679, 290] width 526 height 25
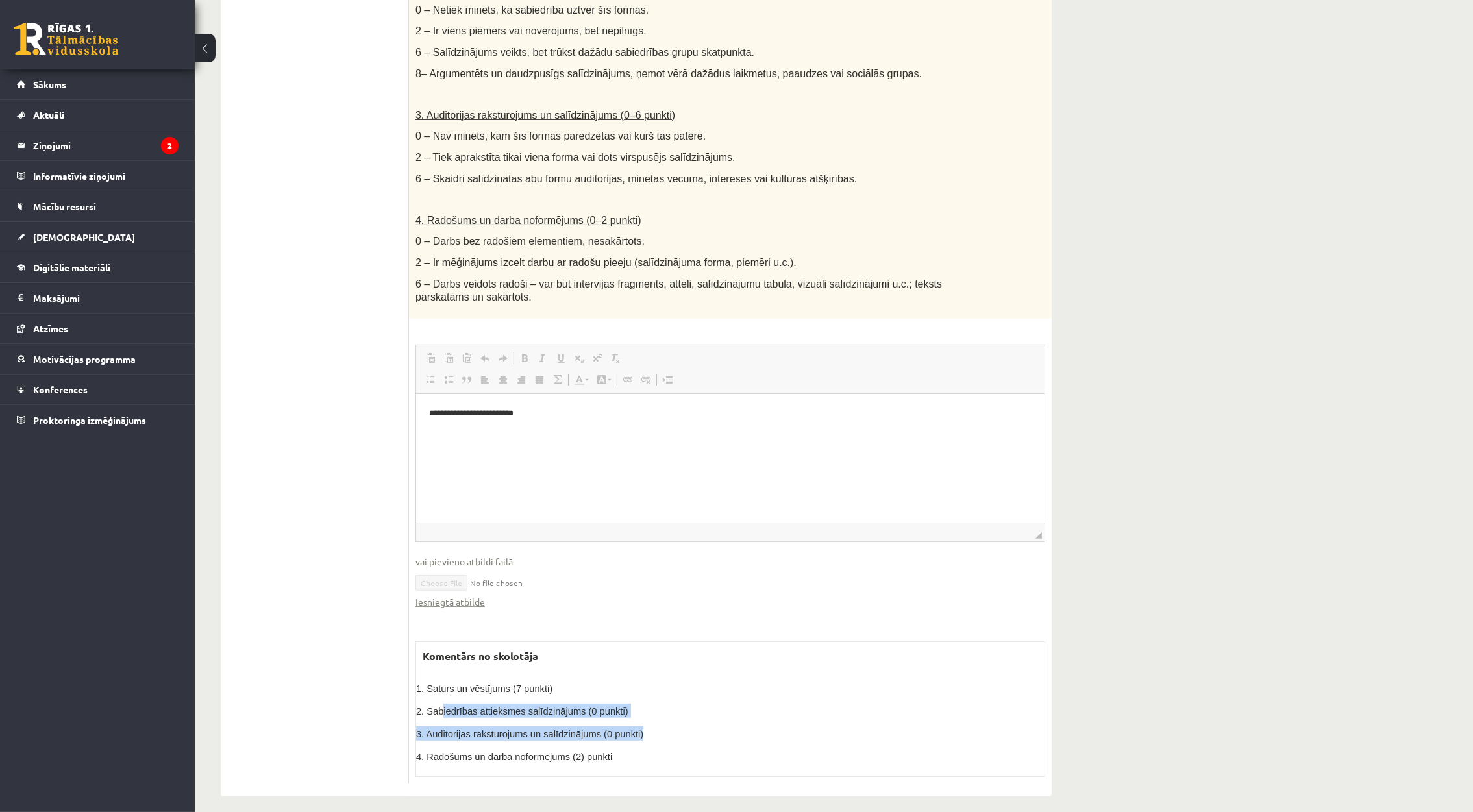
drag, startPoint x: 482, startPoint y: 706, endPoint x: 754, endPoint y: 724, distance: 272.6
click at [754, 724] on div "1. Saturs un vēstījums (7 punkti) 2. Sabiedrības attieksmes salīdzinājums (0 pu…" at bounding box center [730, 722] width 629 height 82
click at [754, 726] on p "3. Auditorijas raksturojums un salīdzinājums (0 punkti)" at bounding box center [730, 733] width 629 height 14
click at [666, 595] on div "Iesniegtā atbilde" at bounding box center [730, 602] width 629 height 14
drag, startPoint x: 606, startPoint y: 743, endPoint x: 434, endPoint y: 655, distance: 193.2
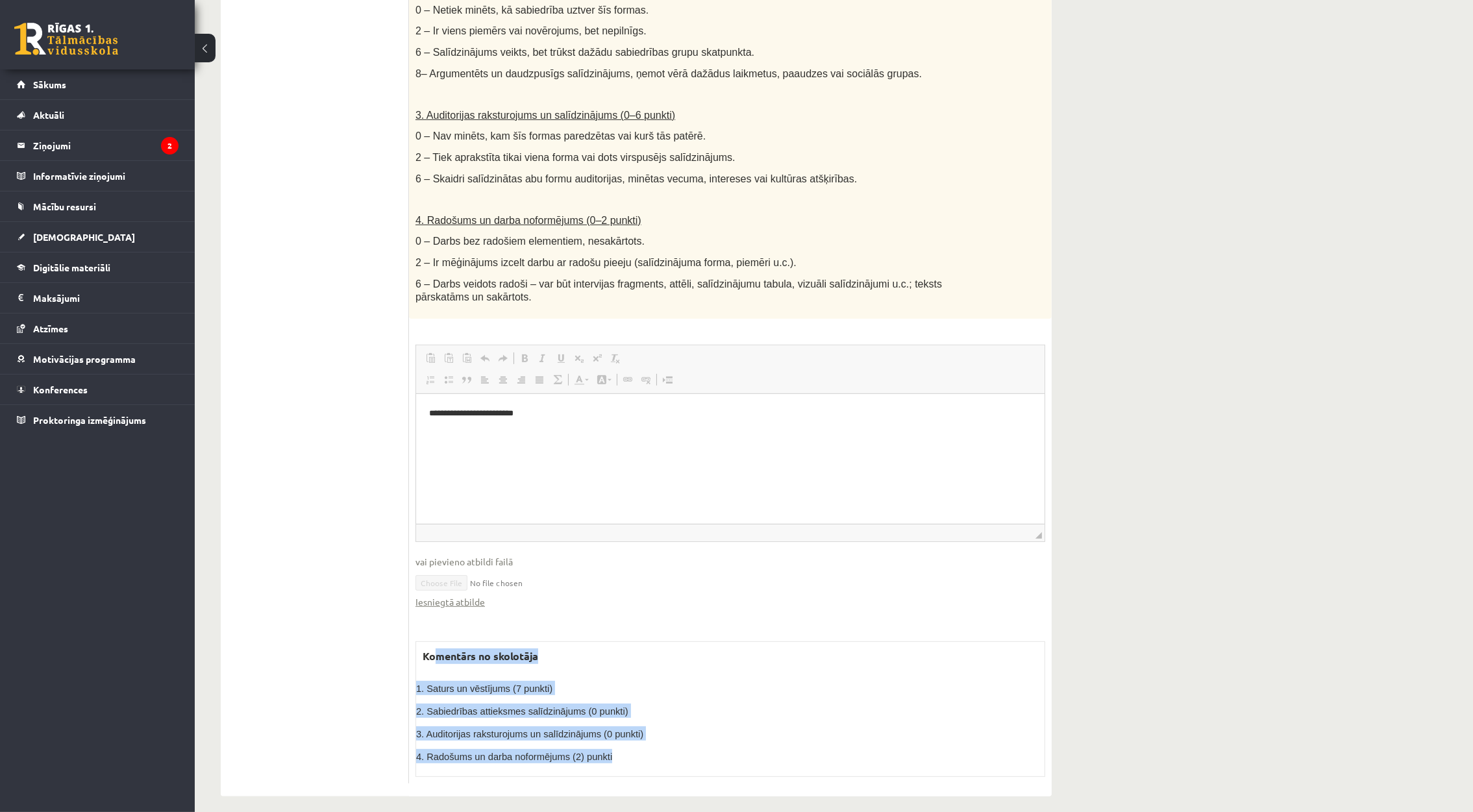
click at [434, 655] on div "Komentārs no skolotāja 1. Saturs un vēstījums (7 punkti) 2. Sabiedrības attieks…" at bounding box center [730, 709] width 629 height 136
drag, startPoint x: 855, startPoint y: 338, endPoint x: 408, endPoint y: 7, distance: 556.2
click at [855, 349] on span "Paste Keyboard shortcut Ctrl+V Paste as plain text Keyboard shortcut Ctrl+Shift…" at bounding box center [730, 359] width 618 height 21
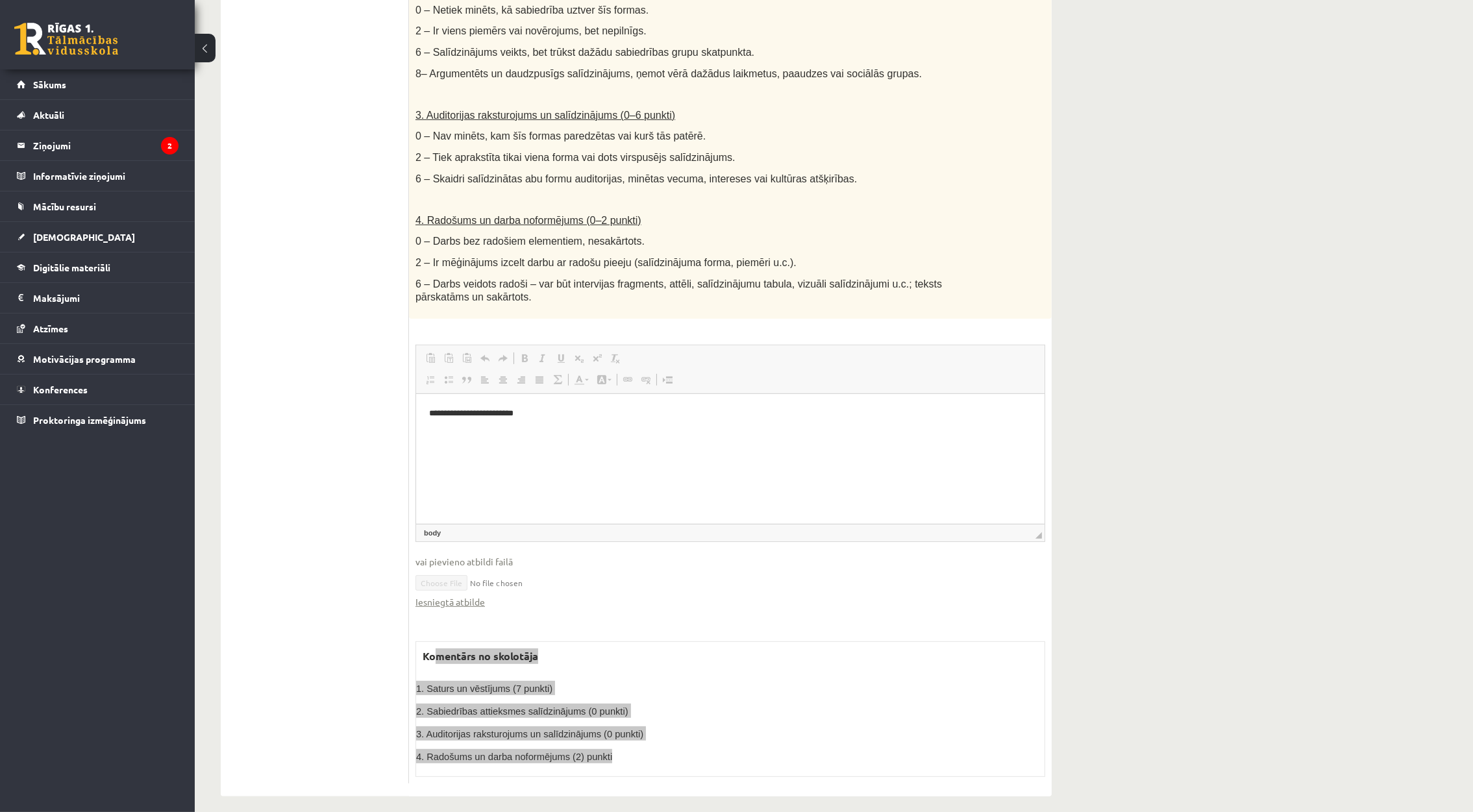
click at [812, 424] on html "**********" at bounding box center [730, 413] width 629 height 40
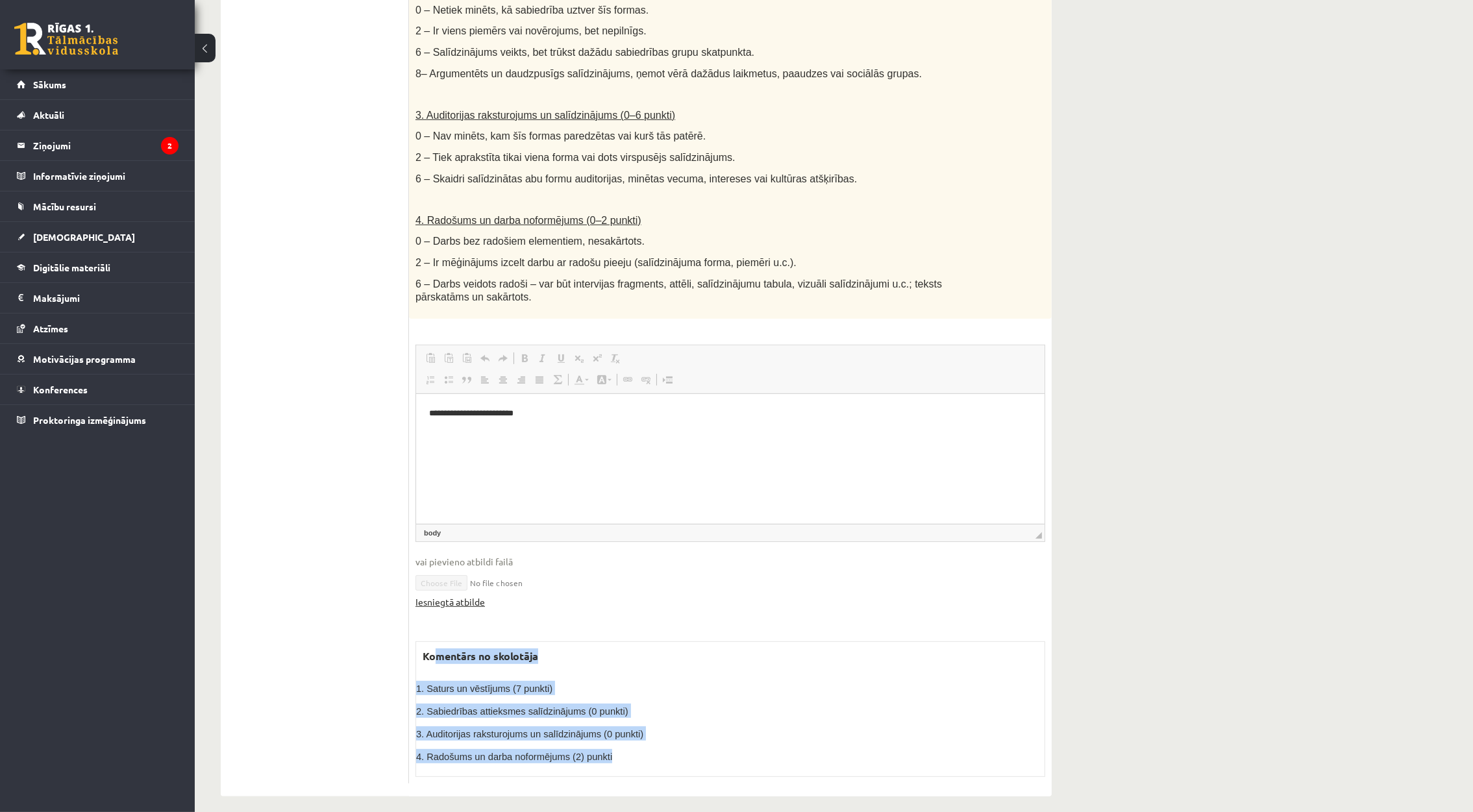
click at [473, 597] on link "Iesniegtā atbilde" at bounding box center [450, 602] width 70 height 14
